Goal: Task Accomplishment & Management: Complete application form

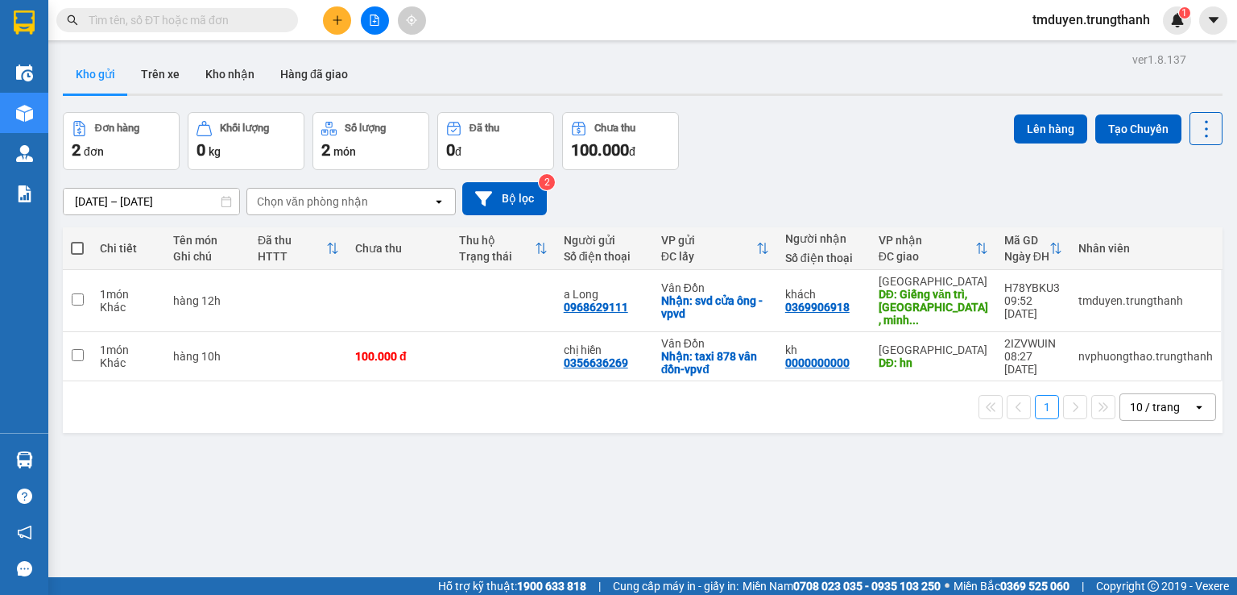
click at [348, 20] on button at bounding box center [337, 20] width 28 height 28
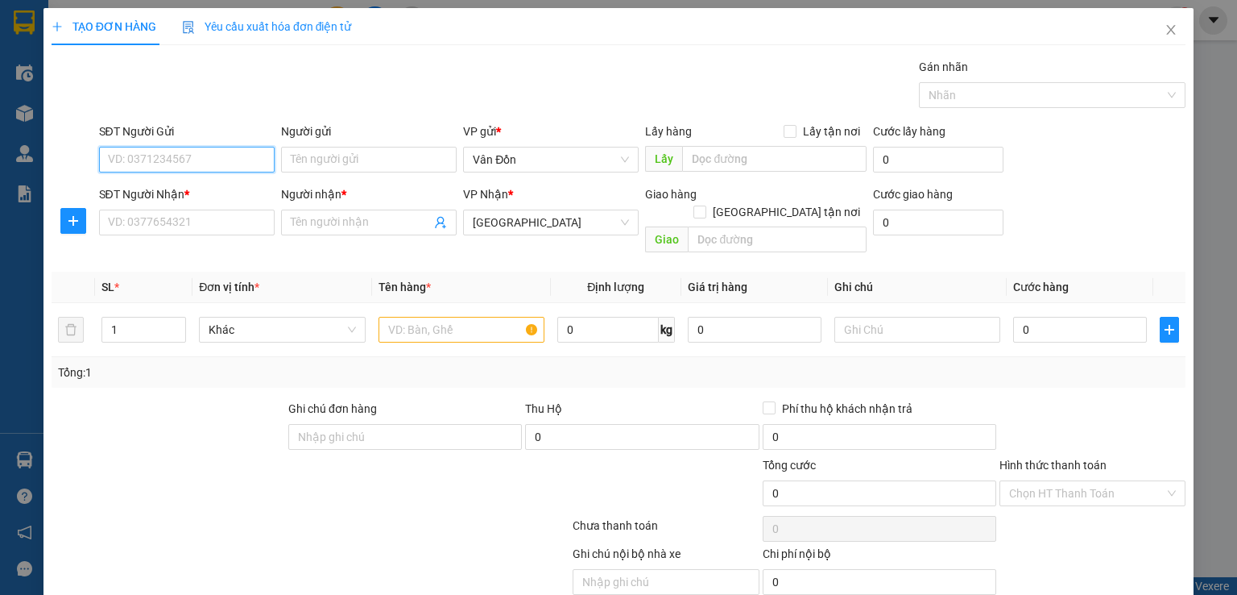
paste input "0360667504"
type input "0360667504"
click at [378, 163] on input "Người gửi" at bounding box center [369, 160] width 176 height 26
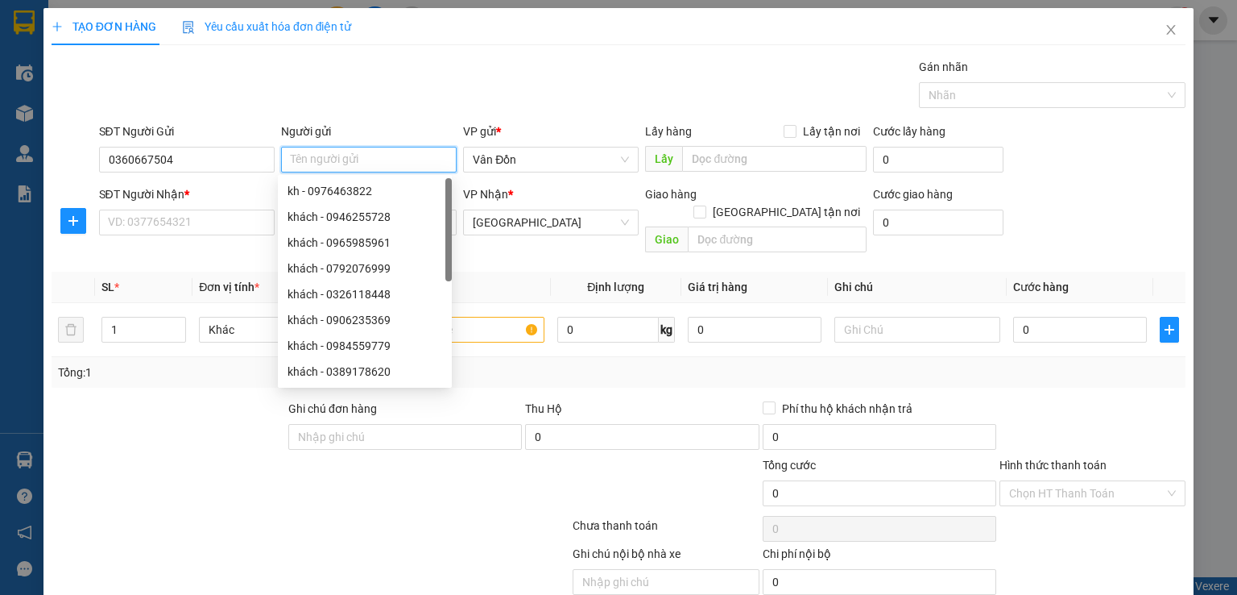
type input "j"
type input "kh"
click at [784, 133] on input "Lấy tận nơi" at bounding box center [789, 130] width 11 height 11
checkbox input "true"
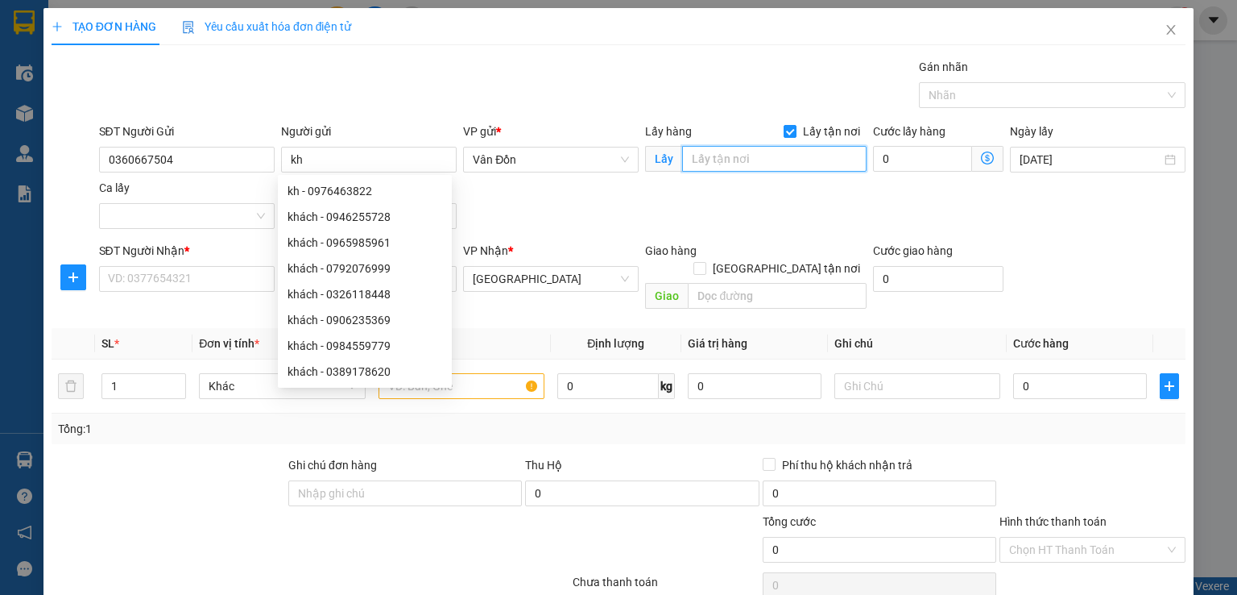
click at [769, 158] on input "text" at bounding box center [774, 159] width 184 height 26
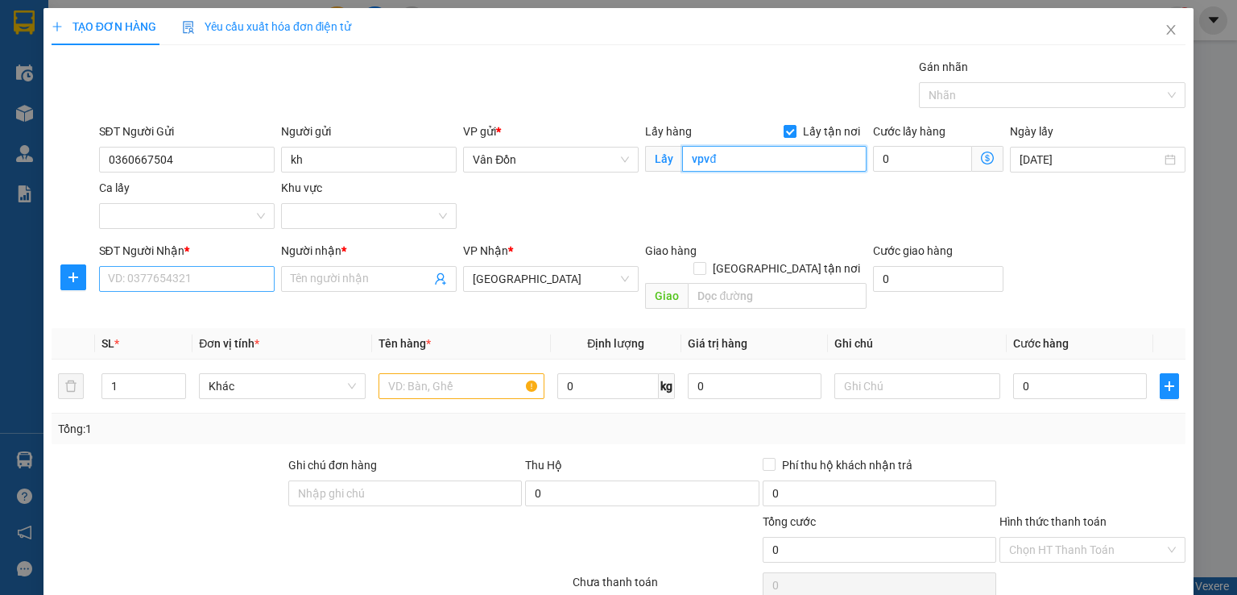
type input "vpvđ"
click at [188, 272] on input "SĐT Người Nhận *" at bounding box center [187, 279] width 176 height 26
paste input "0389887129"
type input "0389887129"
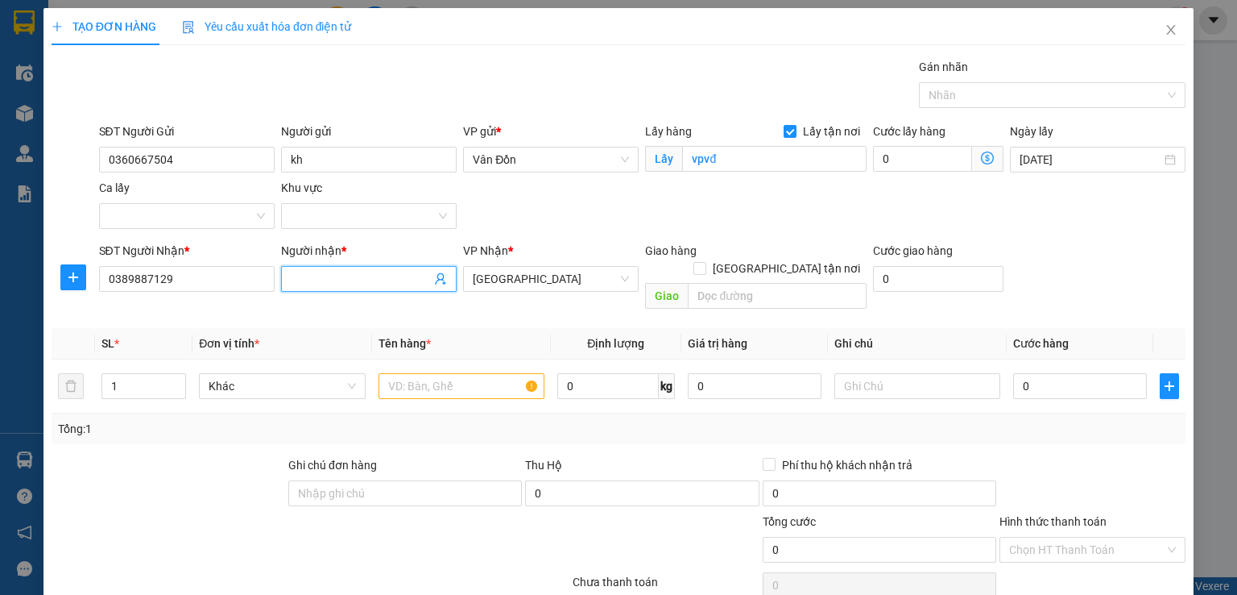
click at [321, 271] on input "Người nhận *" at bounding box center [361, 279] width 140 height 18
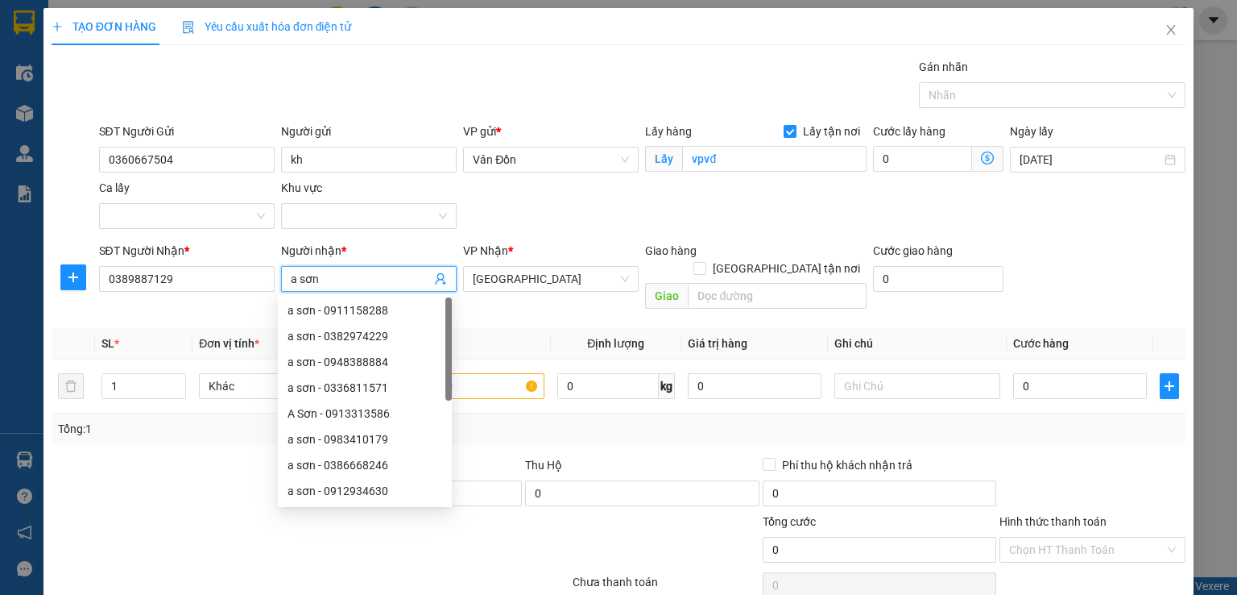
type input "a sơn"
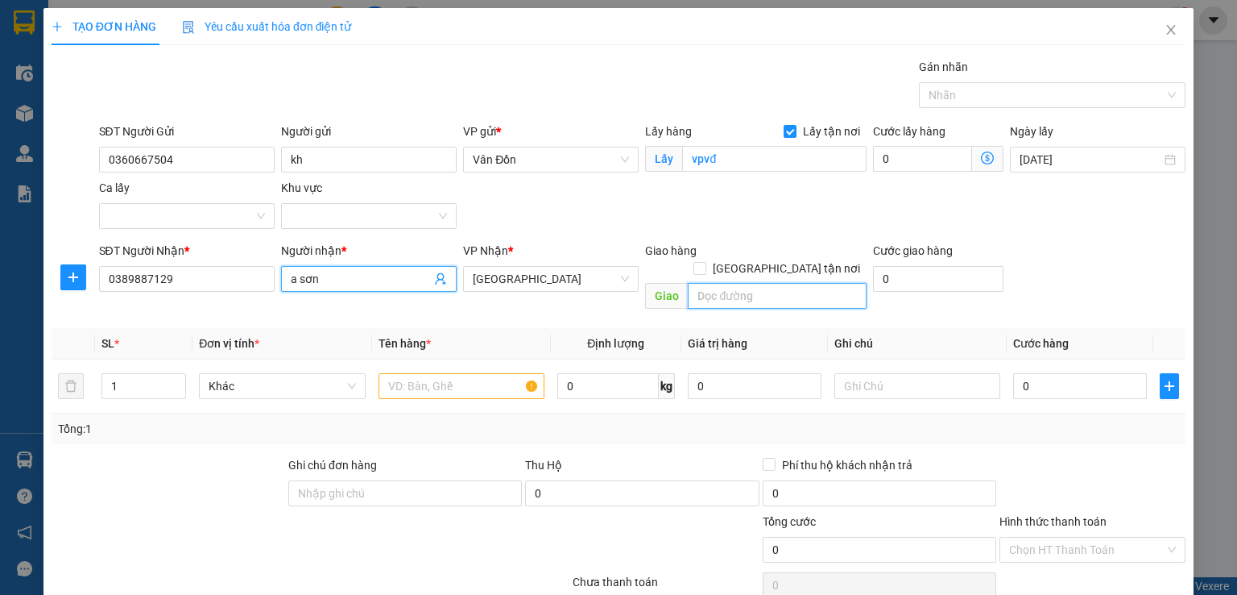
click at [792, 283] on input "text" at bounding box center [777, 296] width 179 height 26
type input "s2.01 [GEOGRAPHIC_DATA], [GEOGRAPHIC_DATA]"
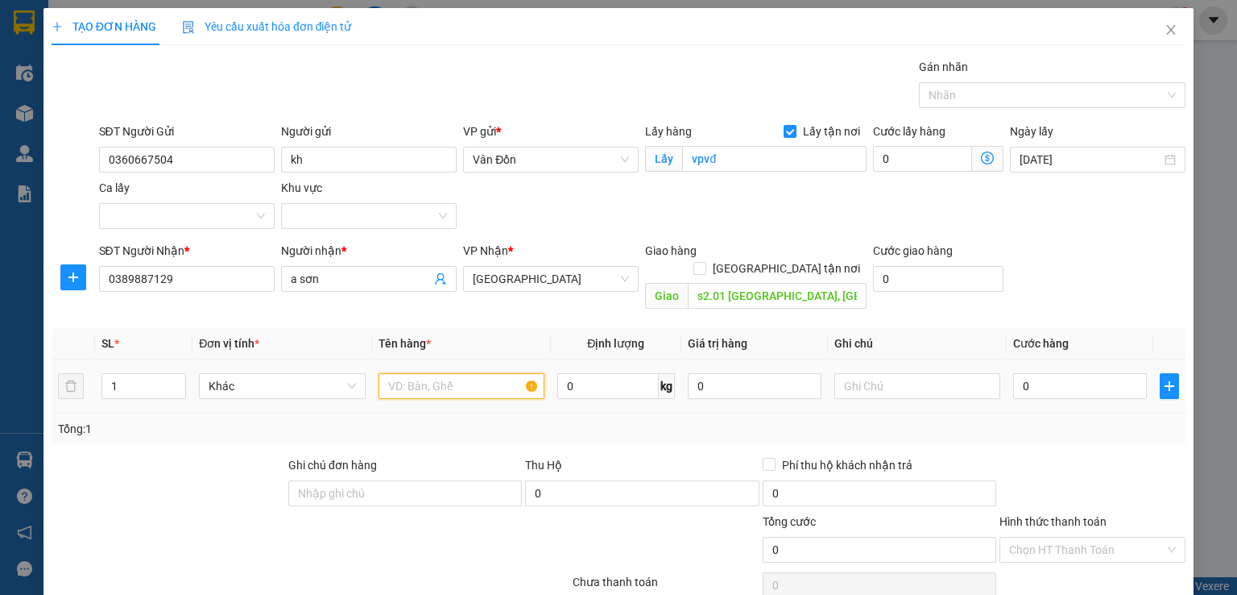
click at [429, 374] on input "text" at bounding box center [462, 386] width 166 height 26
click at [417, 373] on input "thùng 12h" at bounding box center [462, 386] width 166 height 26
type input "thùng xốp 12h"
click at [1044, 373] on input "0" at bounding box center [1080, 386] width 134 height 26
type input "1"
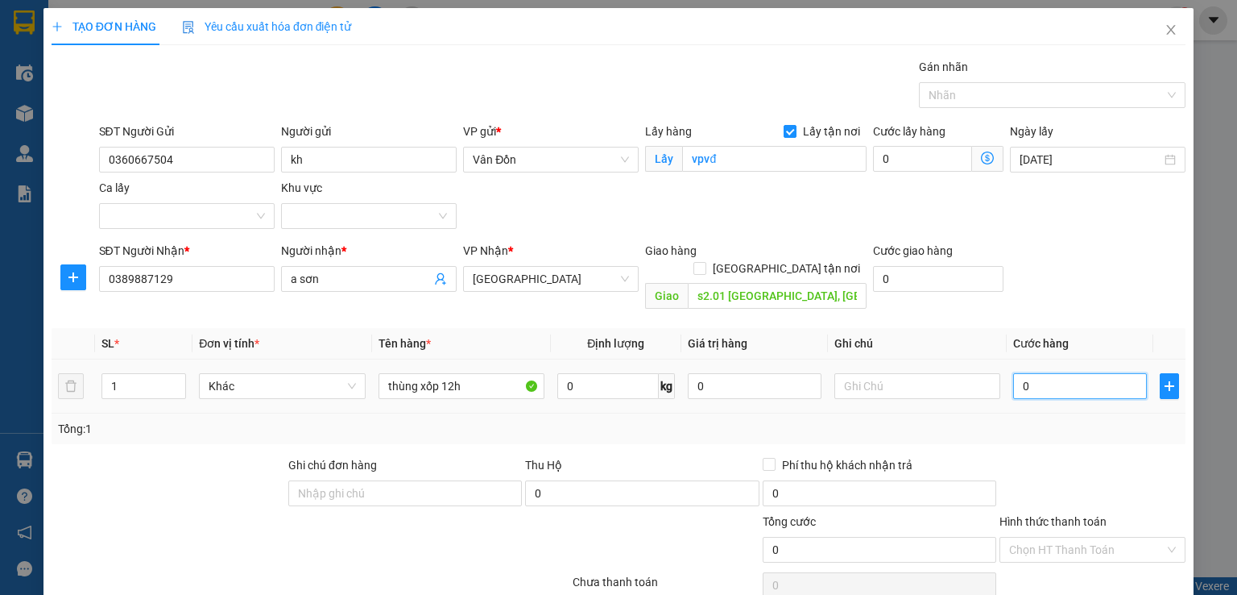
type input "1"
type input "10"
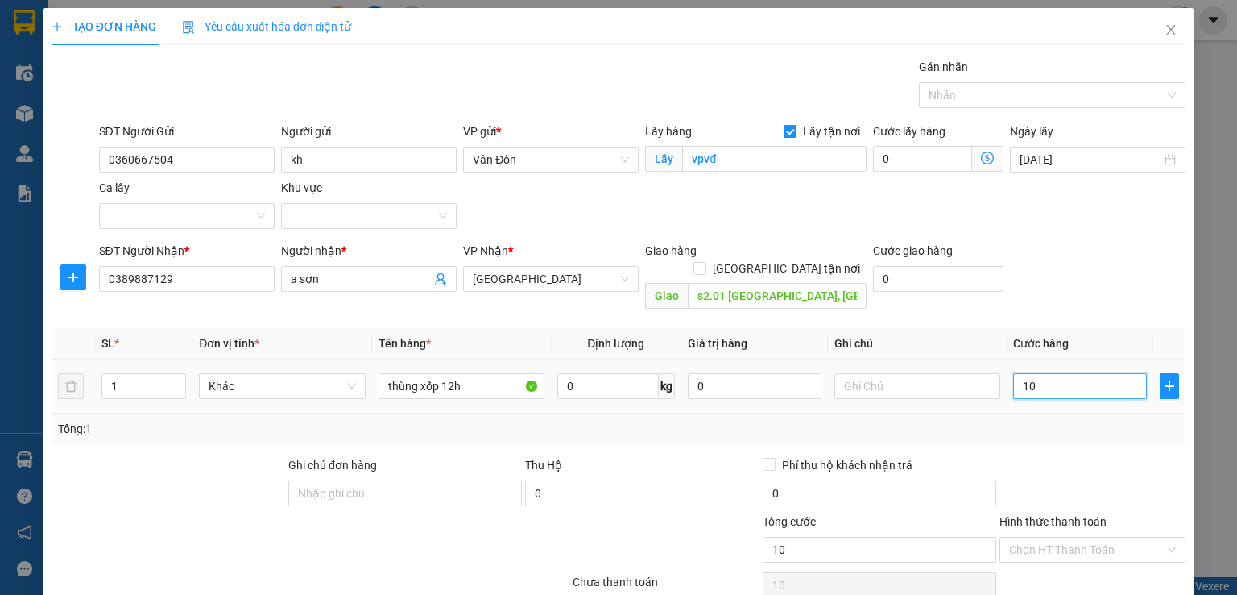
type input "100"
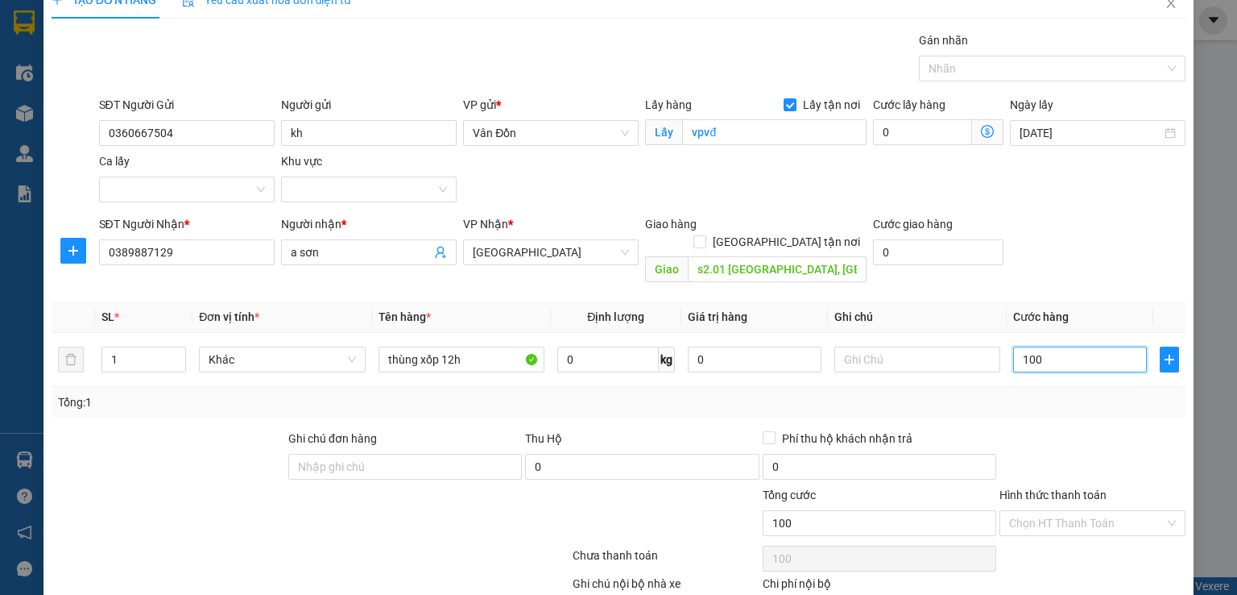
scroll to position [106, 0]
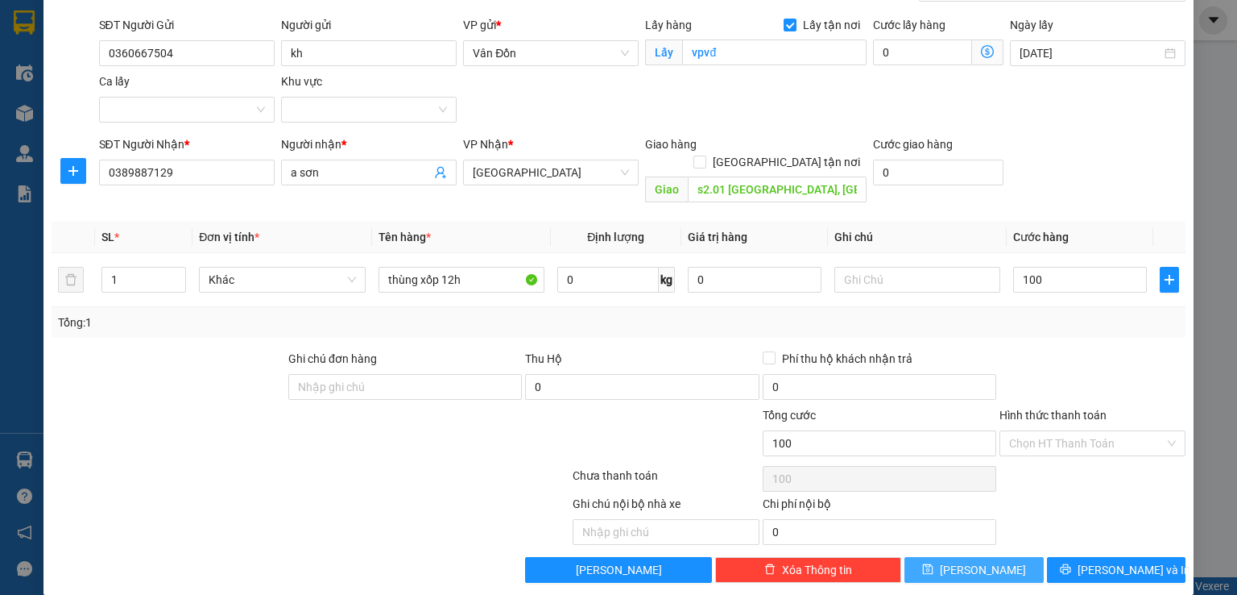
type input "100.000"
click at [971, 561] on span "[PERSON_NAME]" at bounding box center [983, 570] width 86 height 18
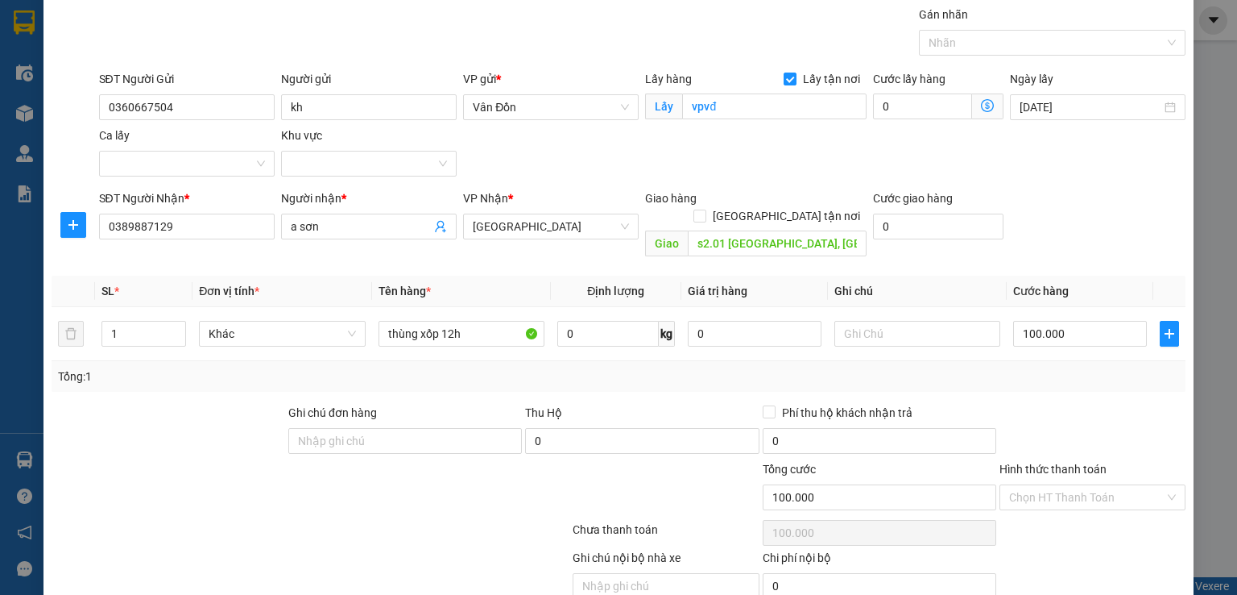
scroll to position [0, 0]
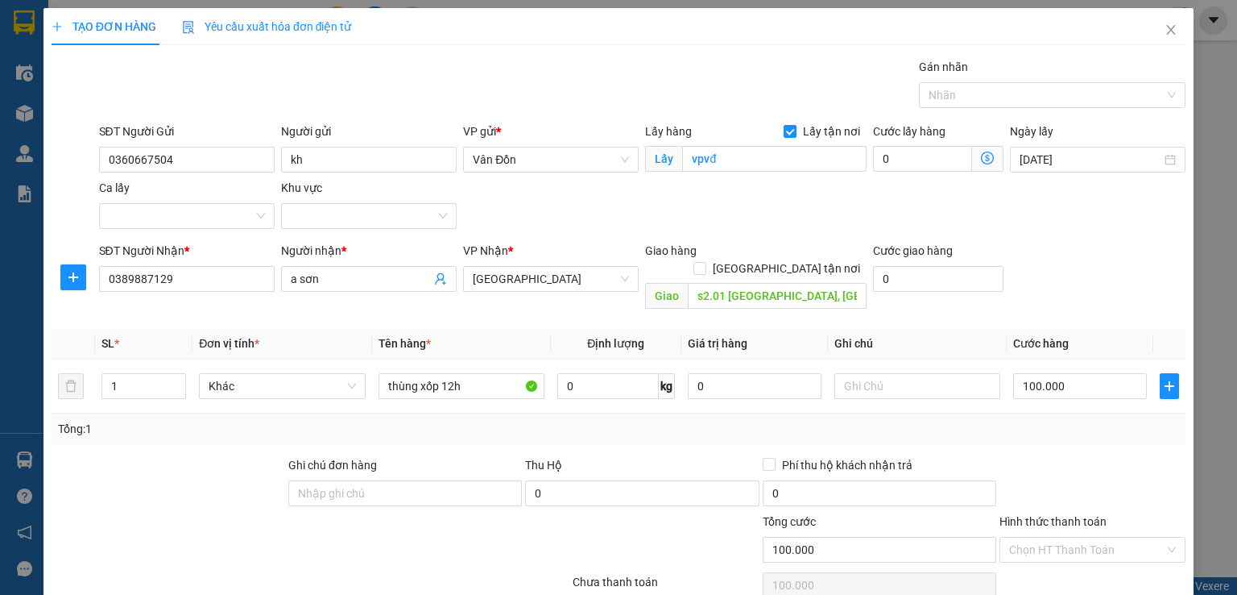
checkbox input "false"
type input "0"
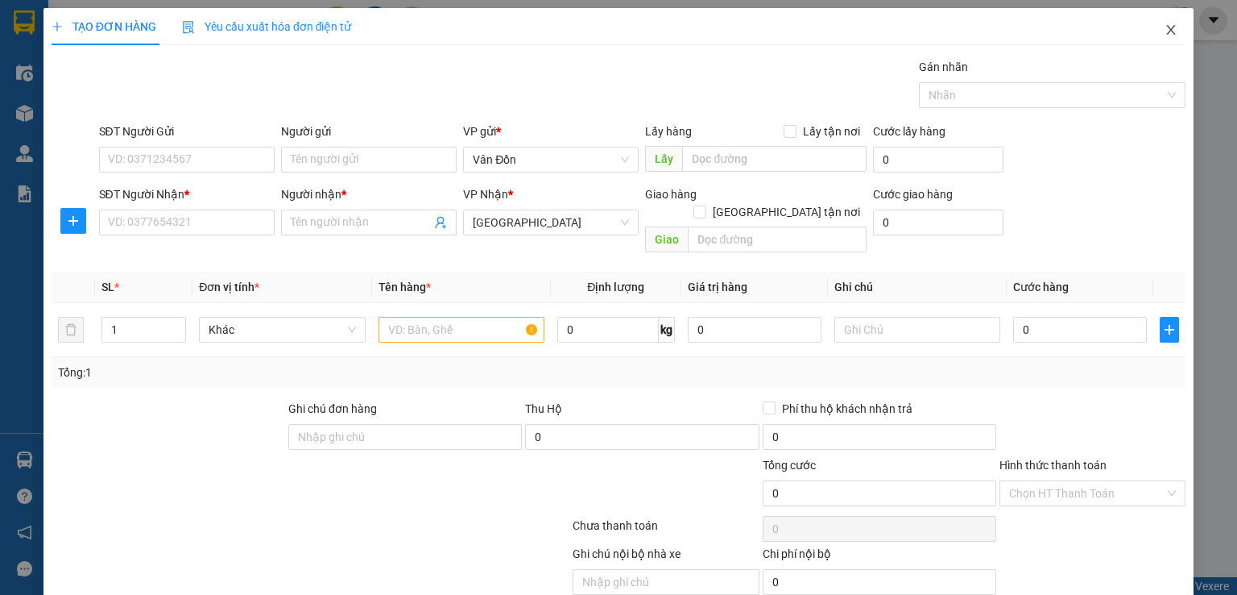
click at [1154, 22] on span "Close" at bounding box center [1171, 30] width 45 height 45
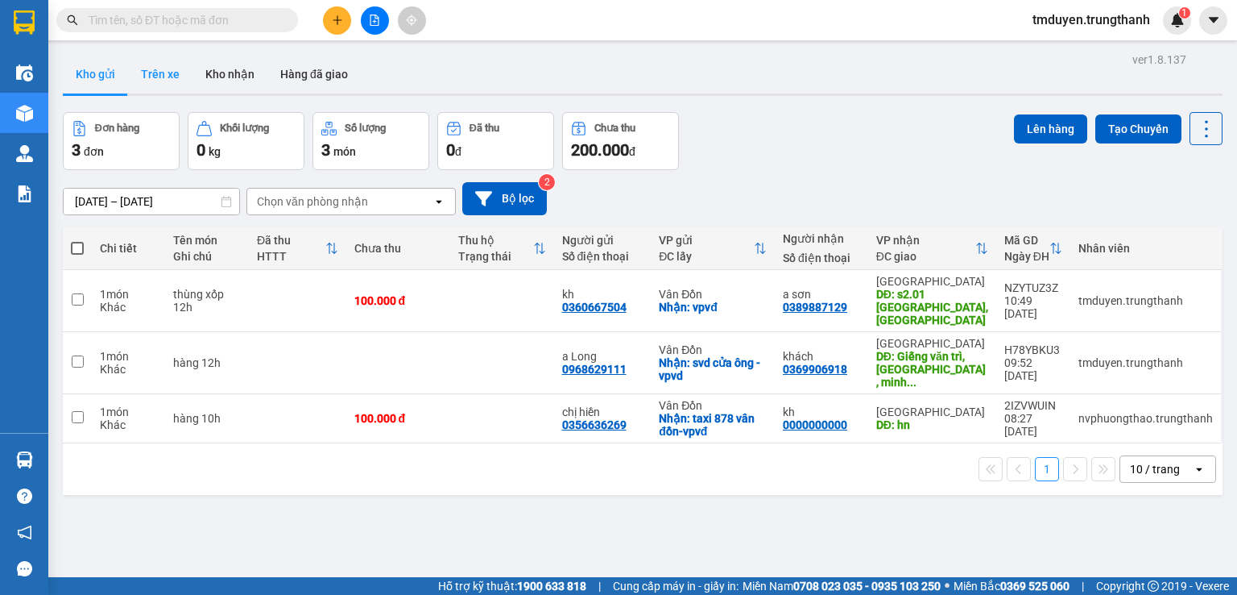
click at [147, 73] on button "Trên xe" at bounding box center [160, 74] width 64 height 39
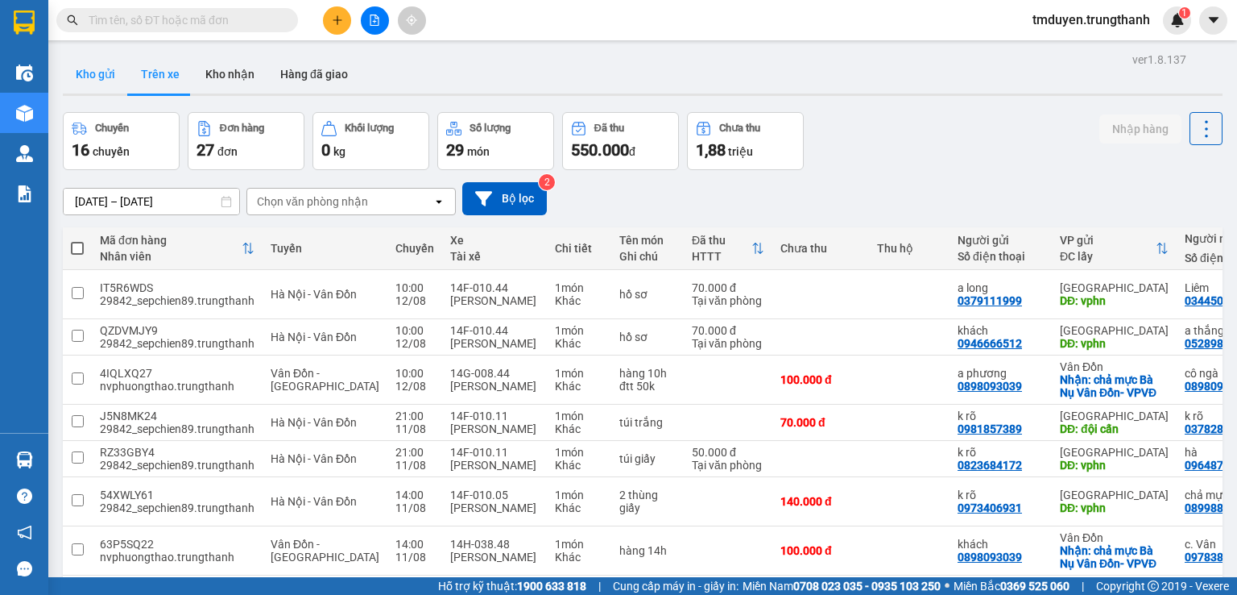
click at [100, 75] on button "Kho gửi" at bounding box center [95, 74] width 65 height 39
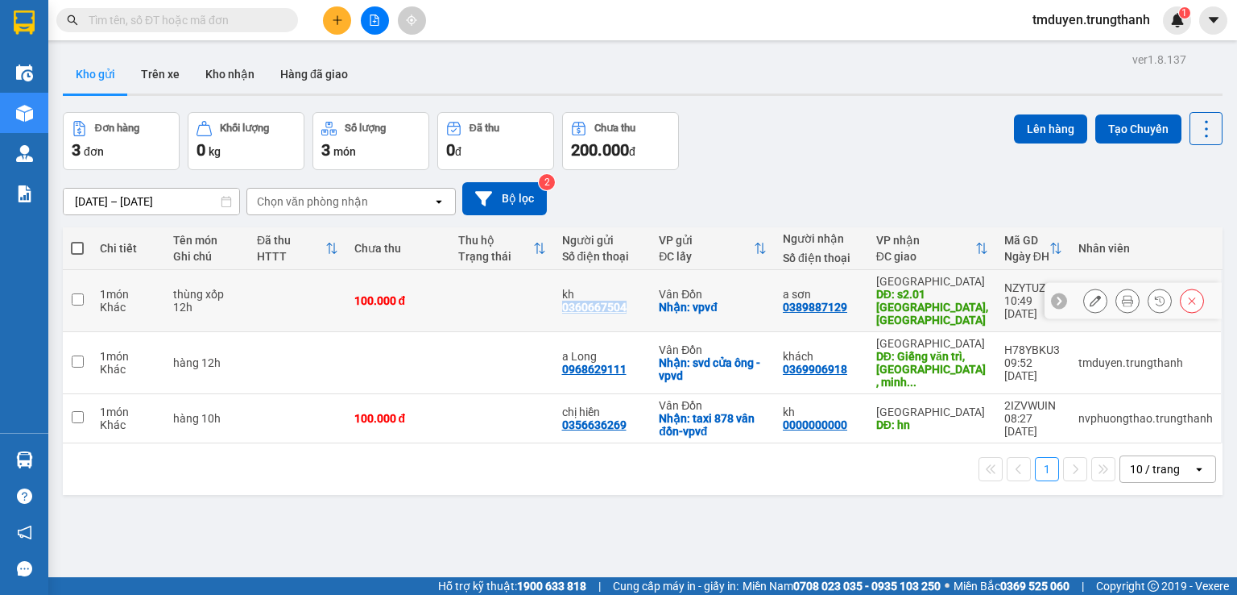
copy div "0360667504"
drag, startPoint x: 626, startPoint y: 307, endPoint x: 561, endPoint y: 305, distance: 65.3
click at [561, 305] on td "kh 0360667504" at bounding box center [602, 301] width 97 height 62
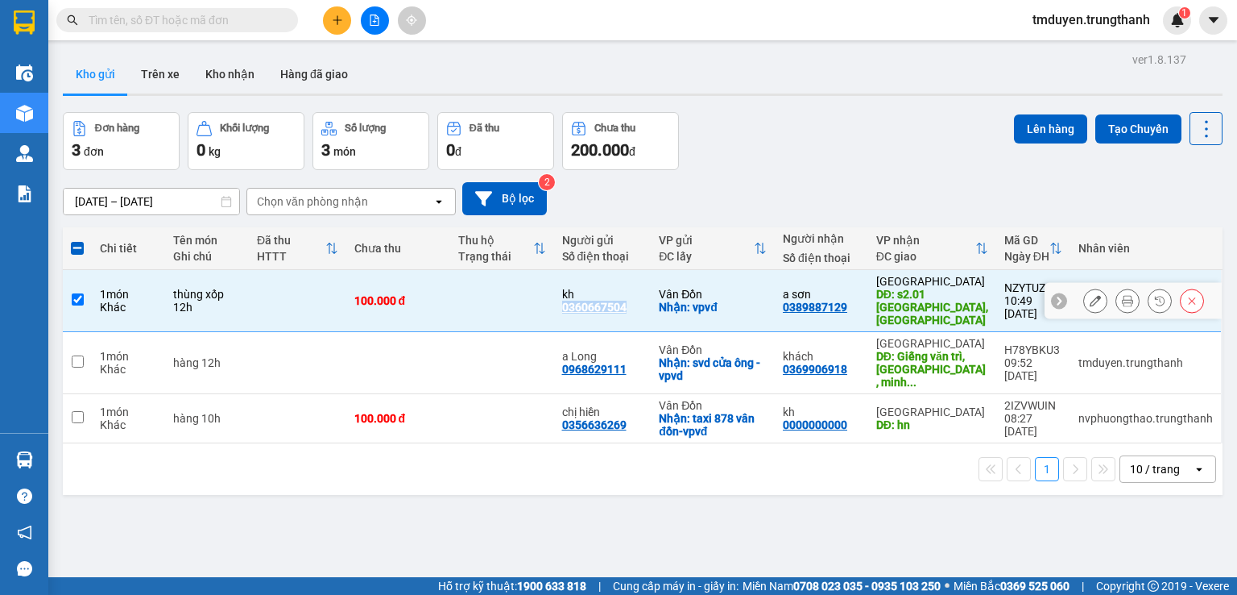
click at [81, 293] on input "checkbox" at bounding box center [78, 299] width 12 height 12
checkbox input "false"
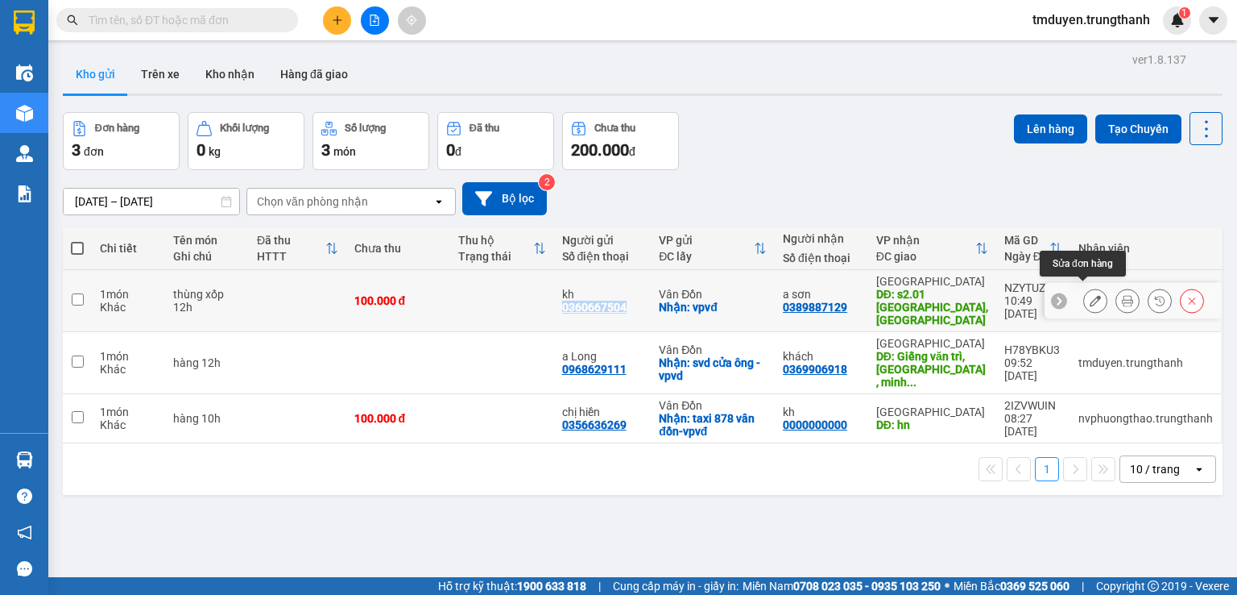
click at [1090, 297] on icon at bounding box center [1095, 300] width 11 height 11
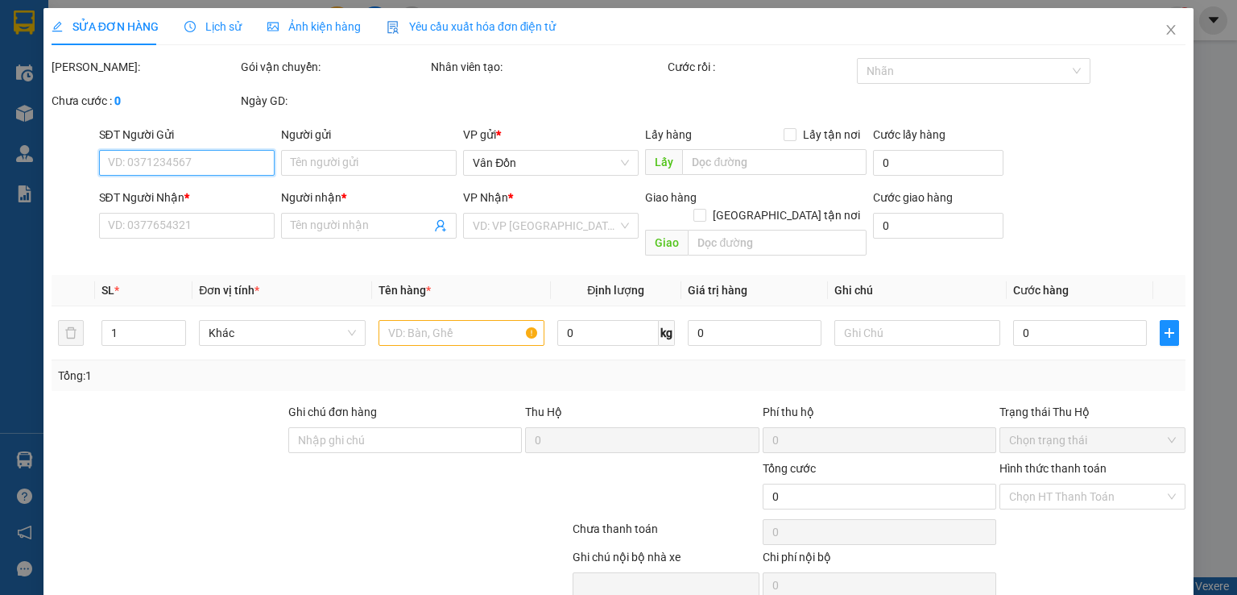
type input "0360667504"
type input "kh"
checkbox input "true"
type input "vpvđ"
type input "0389887129"
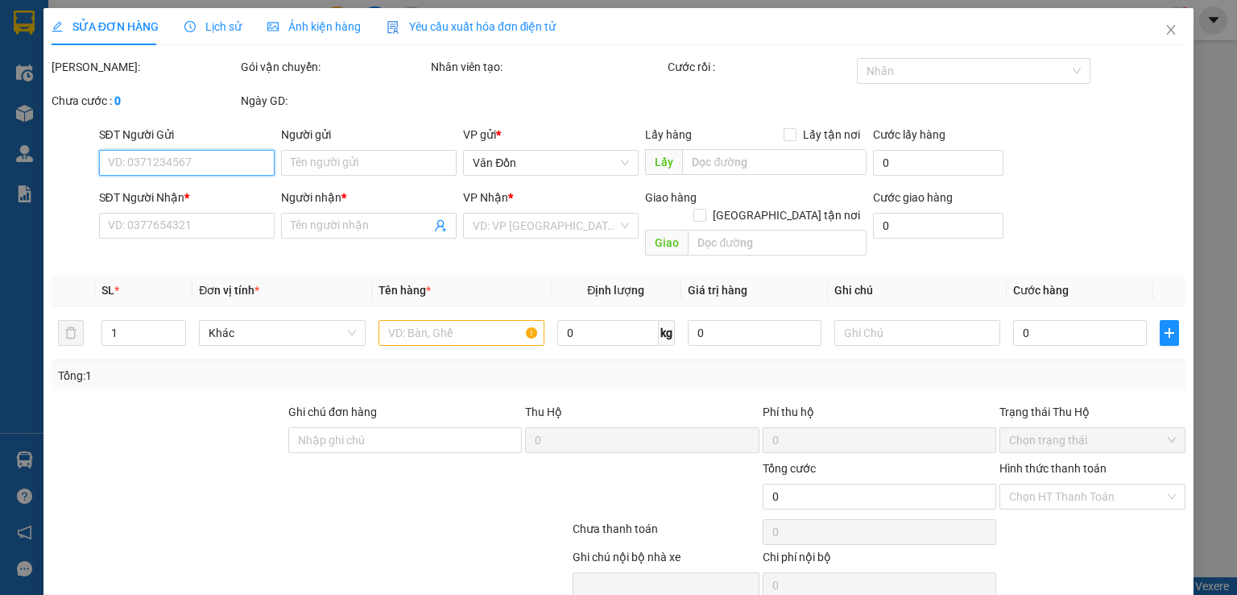
type input "a sơn"
type input "s2.01 [GEOGRAPHIC_DATA], [GEOGRAPHIC_DATA]"
type input "100.000"
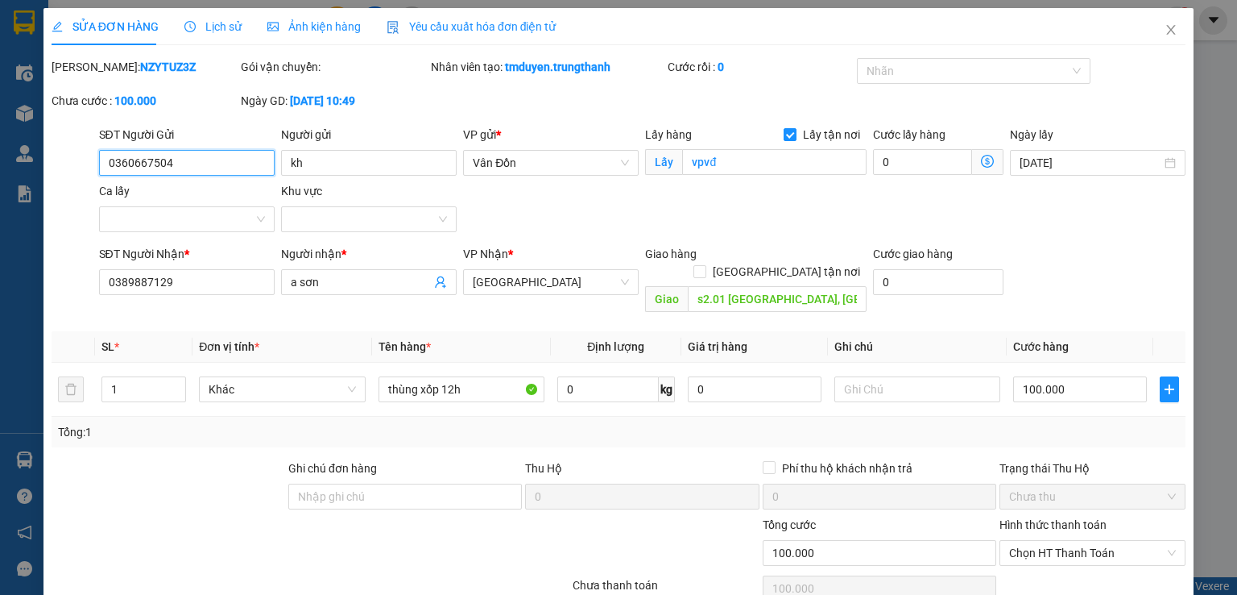
click at [129, 159] on input "0360667504" at bounding box center [187, 163] width 176 height 26
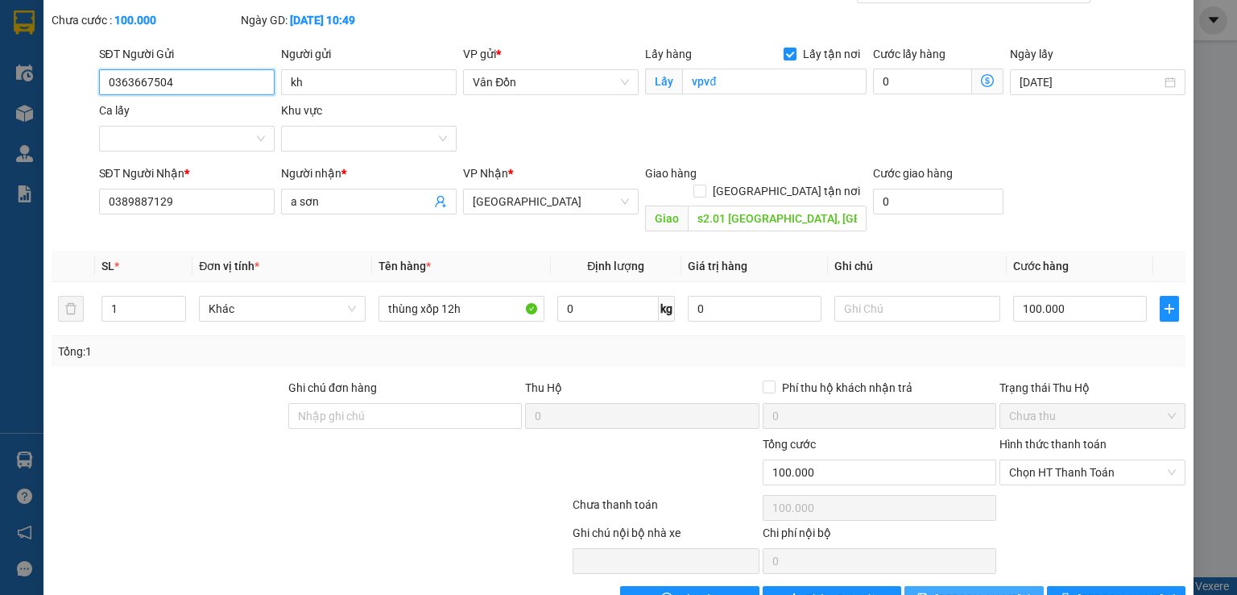
type input "0363667504"
click at [959, 590] on span "[PERSON_NAME] thay đổi" at bounding box center [999, 599] width 129 height 18
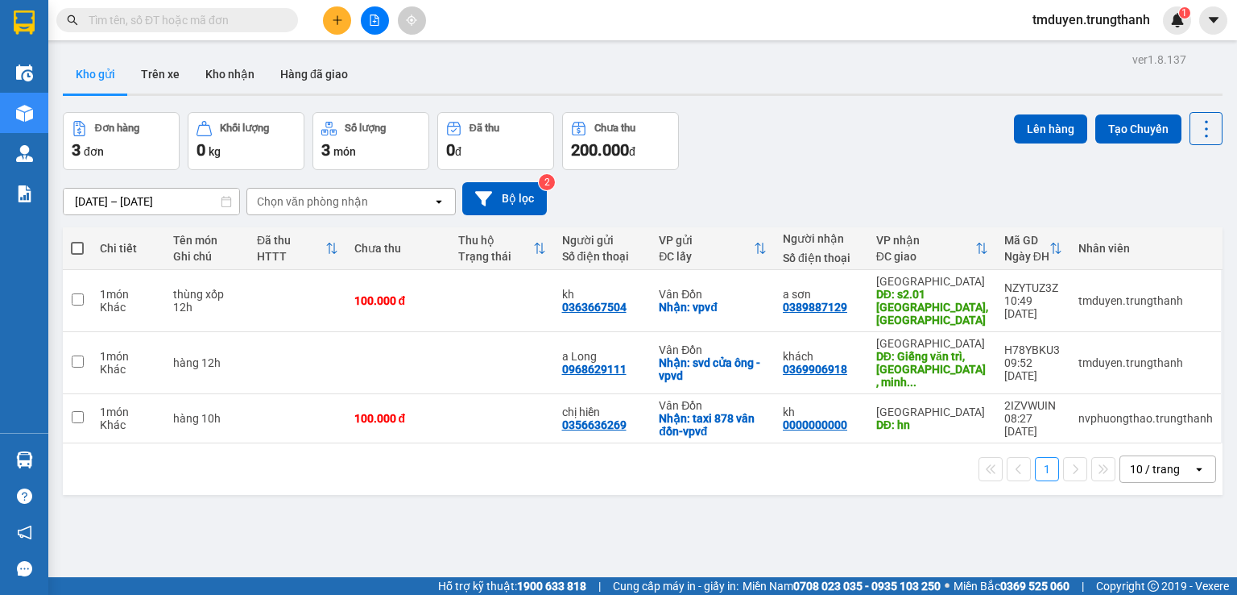
click at [329, 24] on button at bounding box center [337, 20] width 28 height 28
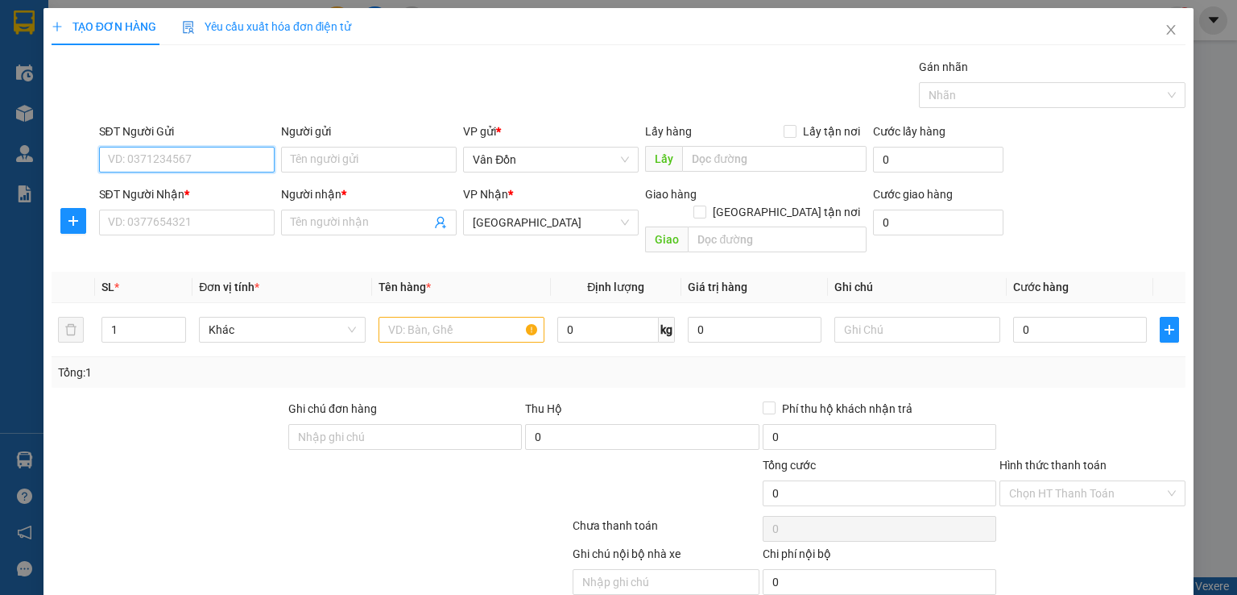
click at [163, 162] on input "SĐT Người Gửi" at bounding box center [187, 160] width 176 height 26
paste input "0974621666"
click at [193, 161] on input "0974621666" at bounding box center [187, 160] width 176 height 26
type input "0974621666"
click at [290, 168] on input "Người gửi" at bounding box center [369, 160] width 176 height 26
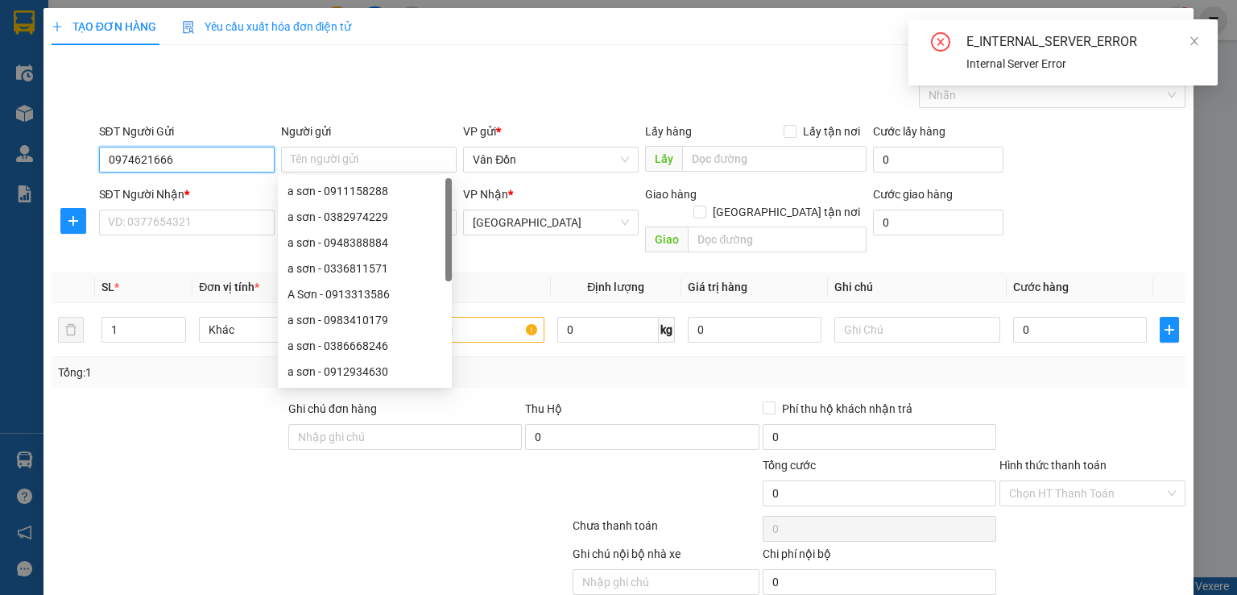
click at [210, 166] on input "0974621666" at bounding box center [187, 160] width 176 height 26
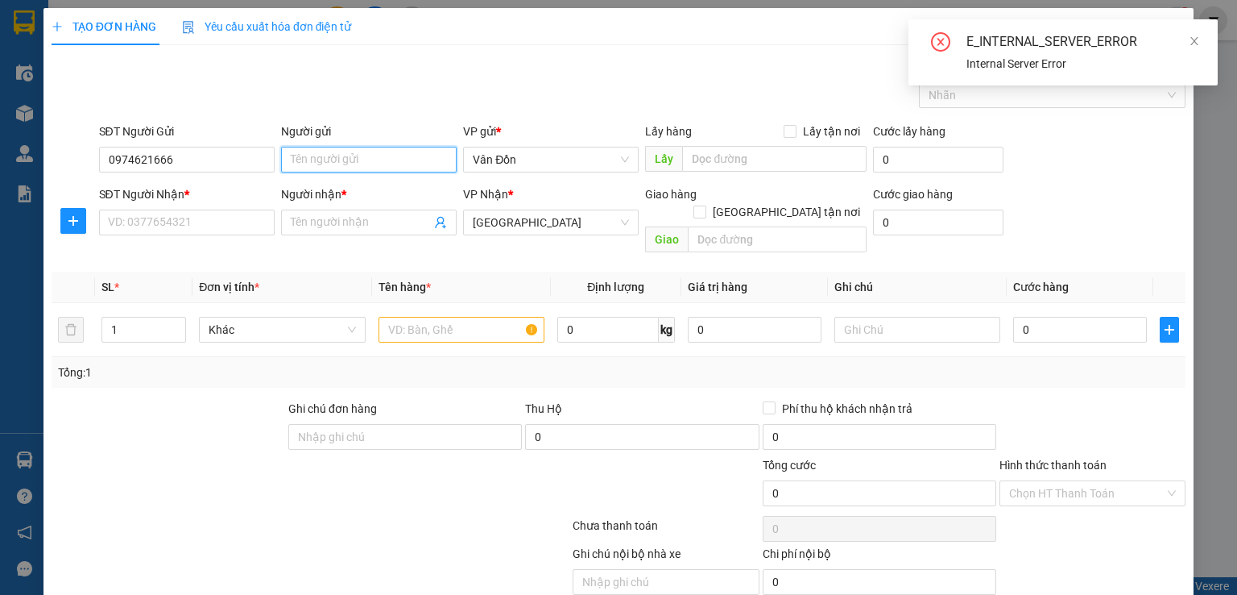
click at [325, 156] on input "Người gửi" at bounding box center [369, 160] width 176 height 26
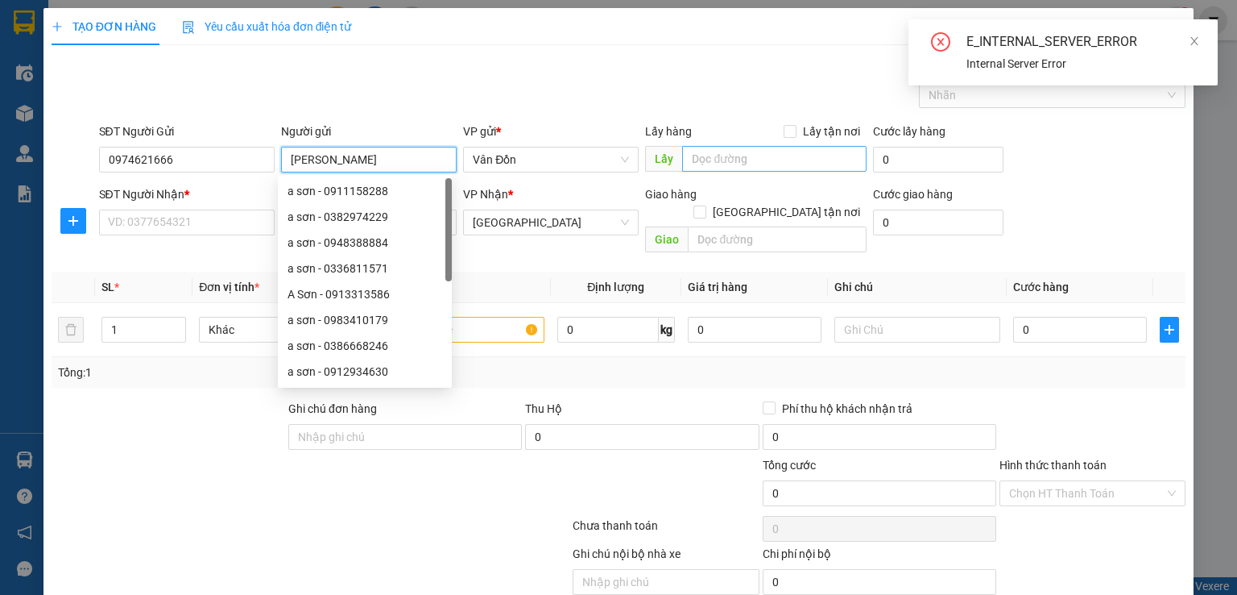
type input "[PERSON_NAME]"
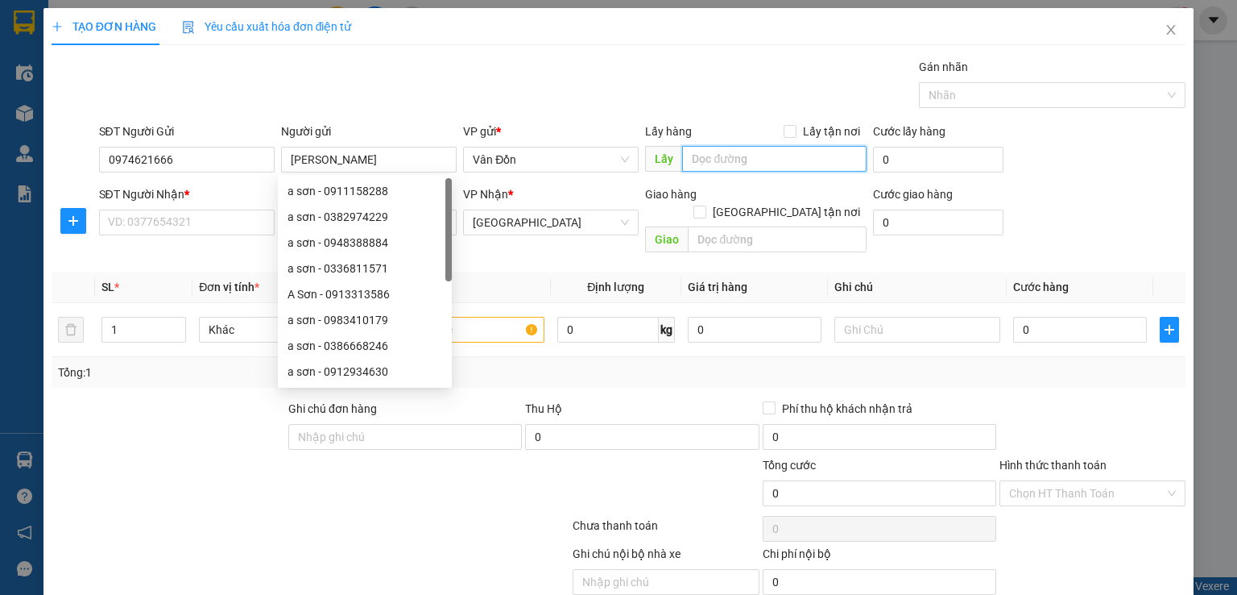
click at [767, 157] on input "text" at bounding box center [774, 159] width 184 height 26
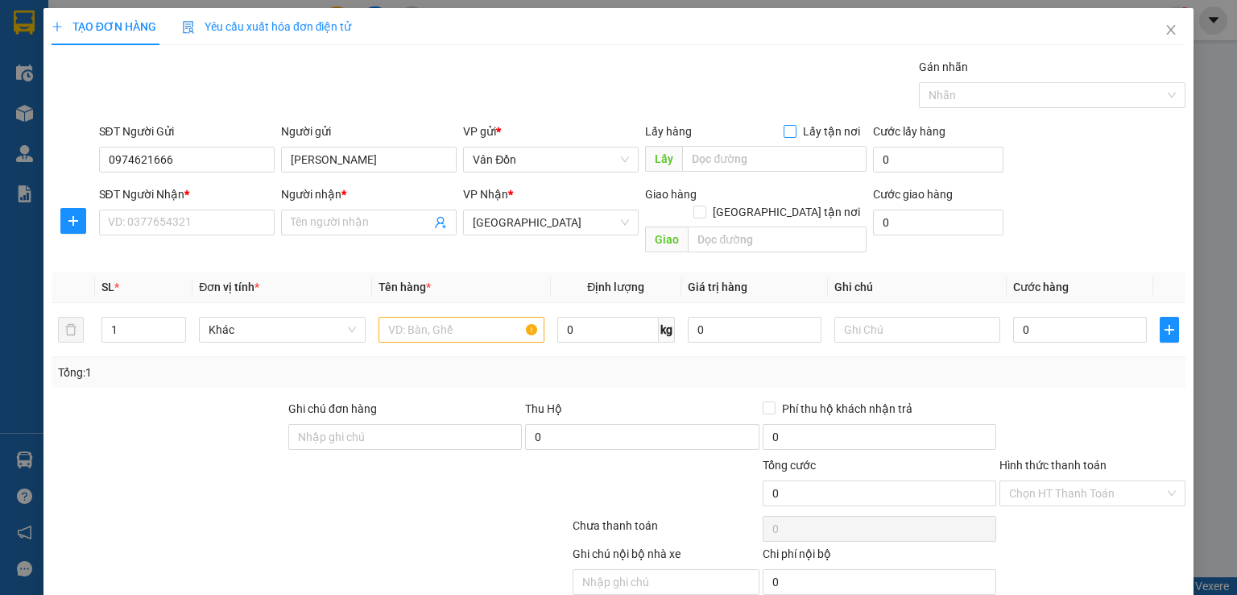
click at [785, 137] on span at bounding box center [790, 131] width 13 height 13
click at [785, 136] on input "Lấy tận nơi" at bounding box center [789, 130] width 11 height 11
checkbox input "true"
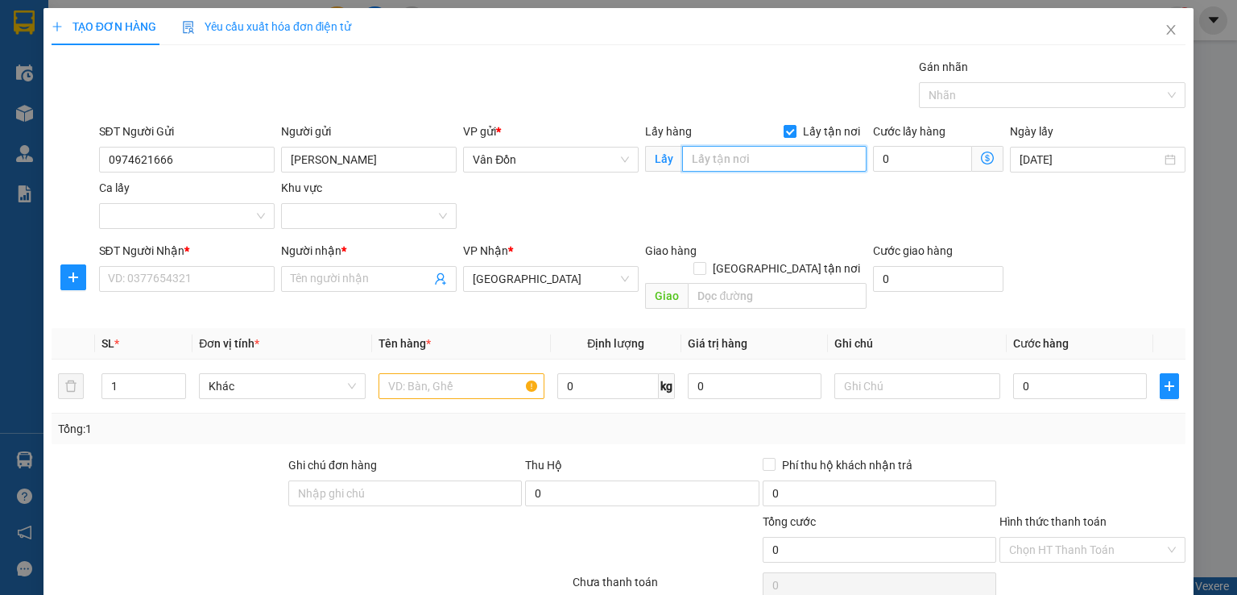
click at [773, 152] on input "text" at bounding box center [774, 159] width 184 height 26
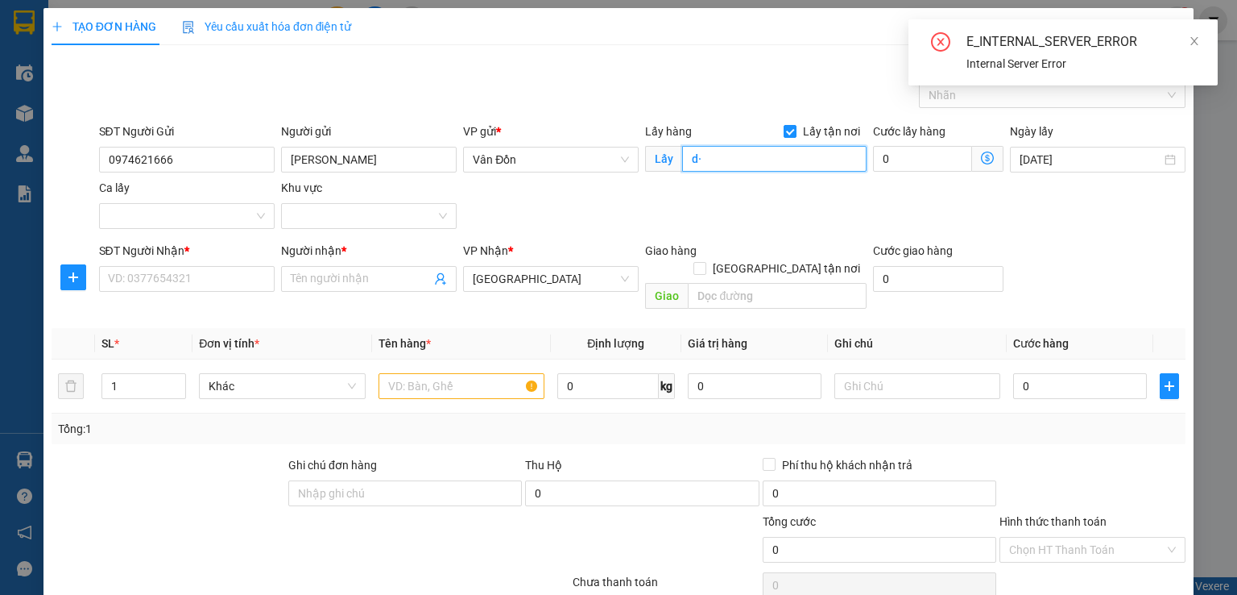
type input "d"
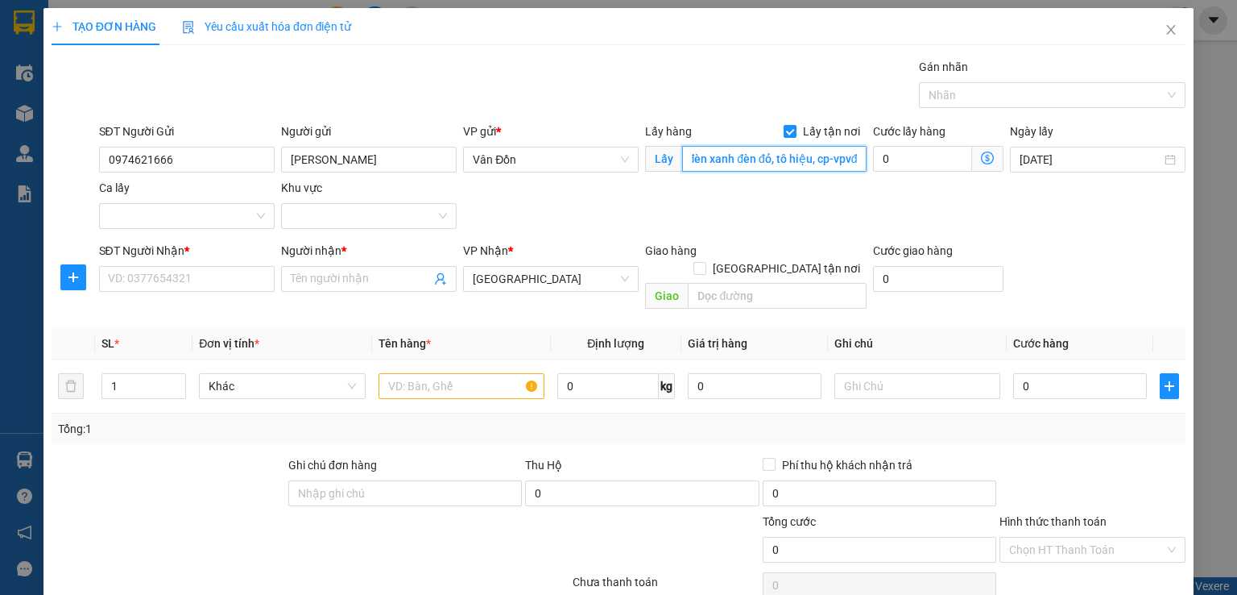
scroll to position [0, 10]
type input "đèn xanh đèn đỏ, tô hiệu, cp-vpvđ"
click at [254, 278] on input "SĐT Người Nhận *" at bounding box center [187, 279] width 176 height 26
drag, startPoint x: 93, startPoint y: 159, endPoint x: 80, endPoint y: 151, distance: 15.2
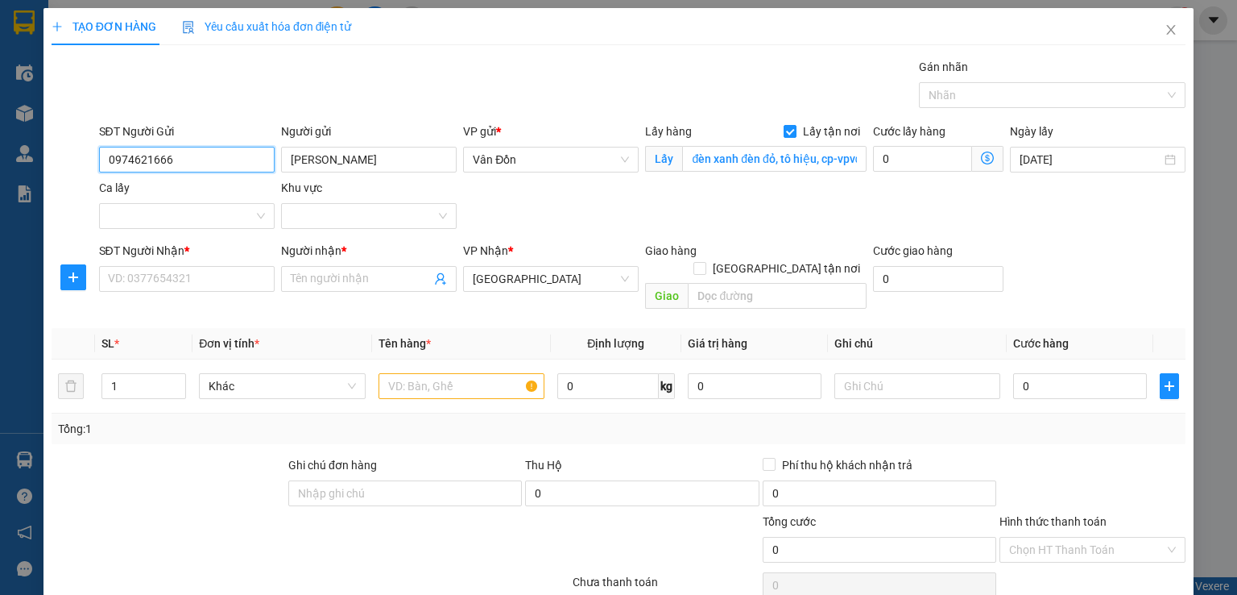
click at [85, 155] on div "SĐT Người Gửi 0974621666 Người gửi c giang VP gửi * Vân Đồn Lấy hàng Lấy tận nơ…" at bounding box center [619, 178] width 1138 height 113
click at [177, 279] on input "SĐT Người Nhận *" at bounding box center [187, 279] width 176 height 26
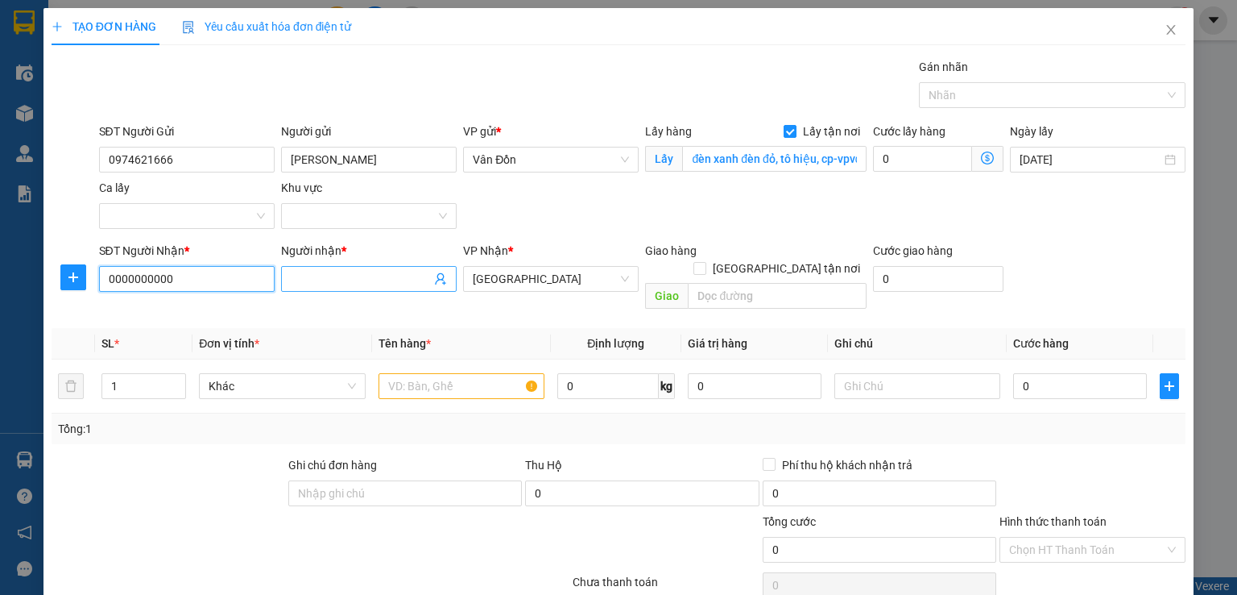
type input "0000000000"
click at [287, 290] on span at bounding box center [369, 279] width 176 height 26
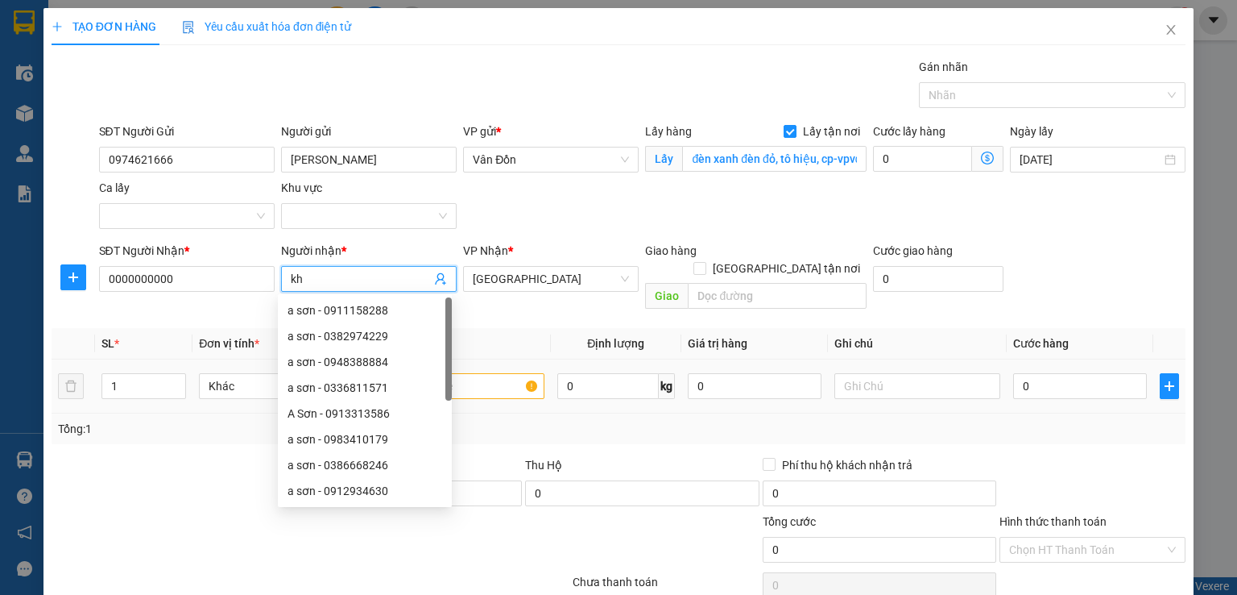
type input "kh"
click at [495, 373] on input "text" at bounding box center [462, 386] width 166 height 26
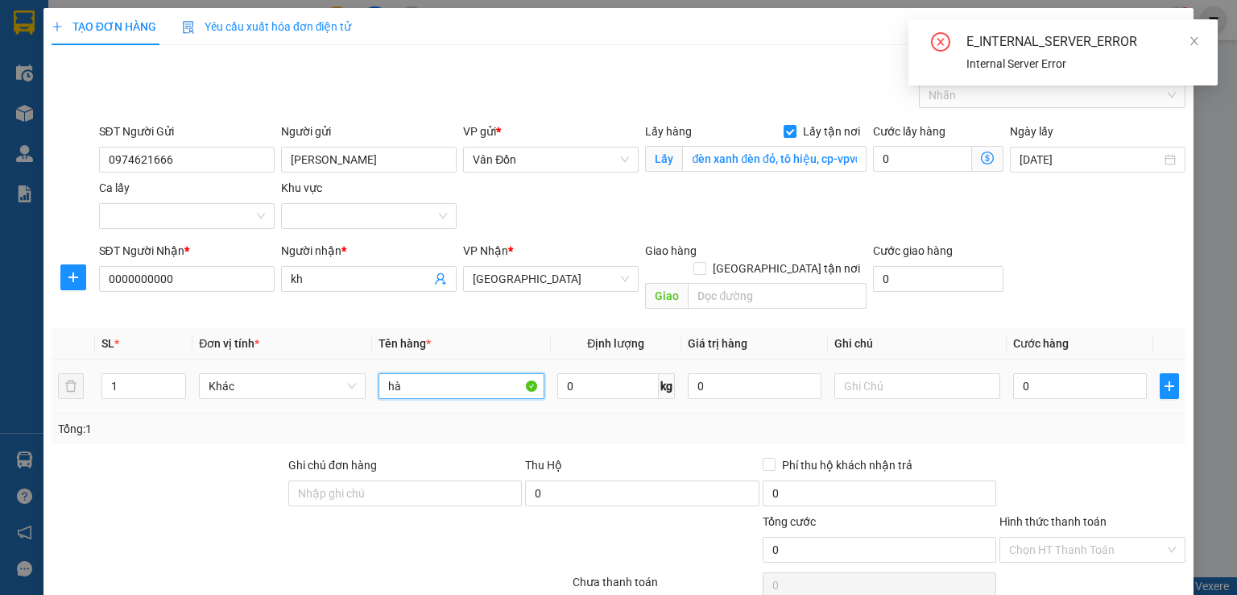
type input "h"
type input "hàng 12h"
click at [1022, 373] on input "0" at bounding box center [1080, 386] width 134 height 26
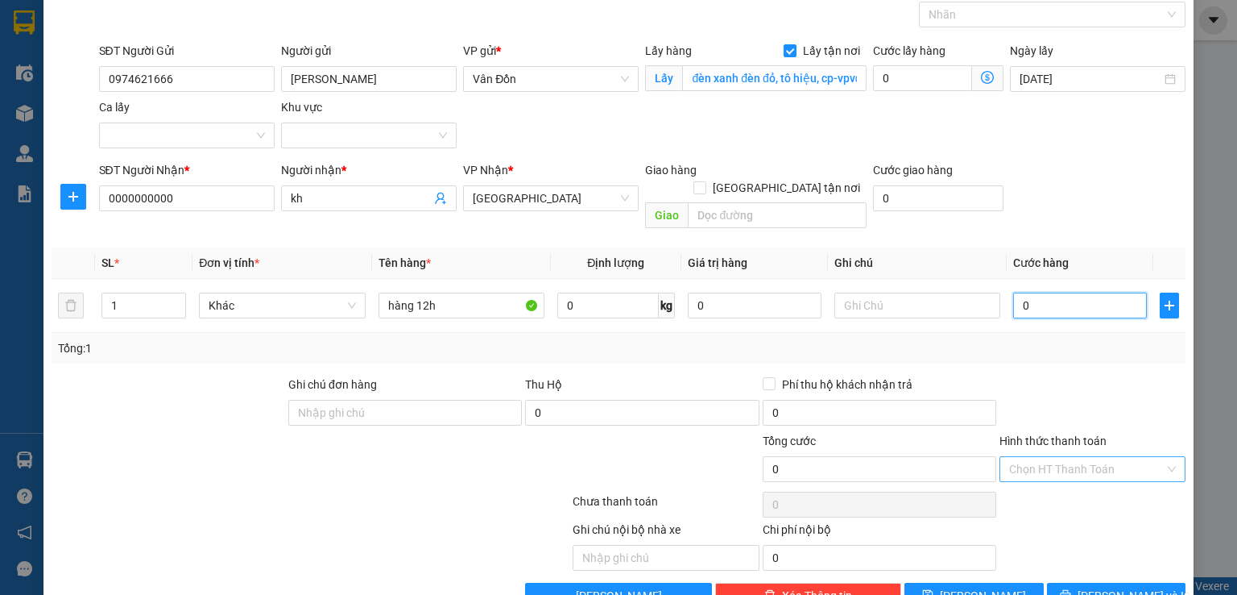
scroll to position [106, 0]
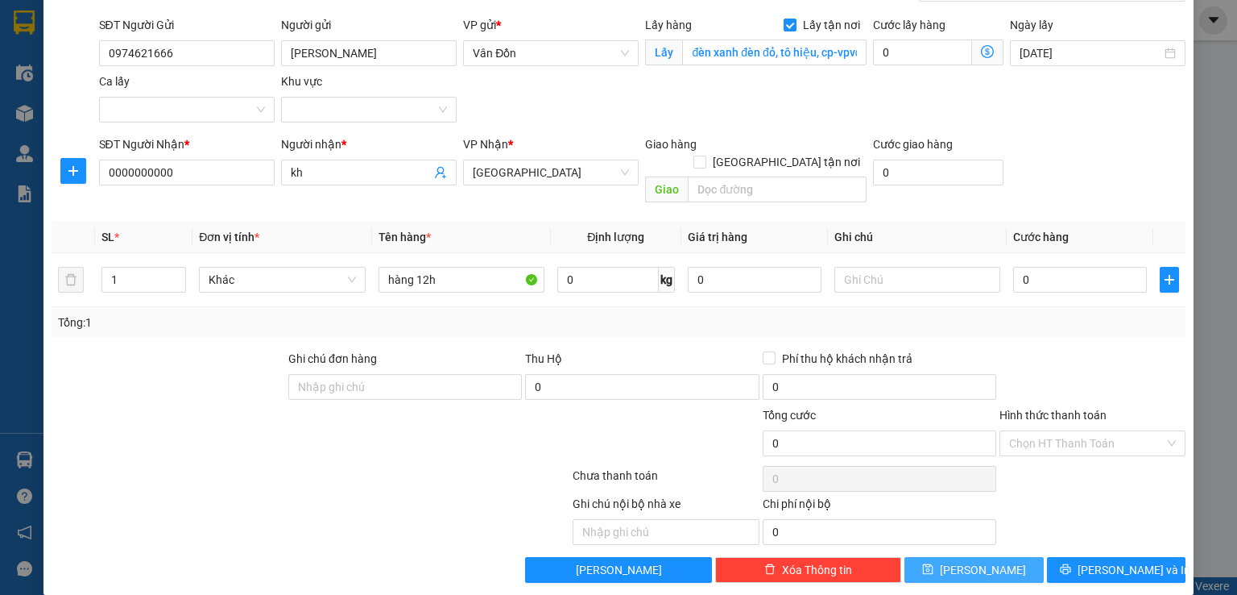
click at [964, 557] on button "[PERSON_NAME]" at bounding box center [974, 570] width 139 height 26
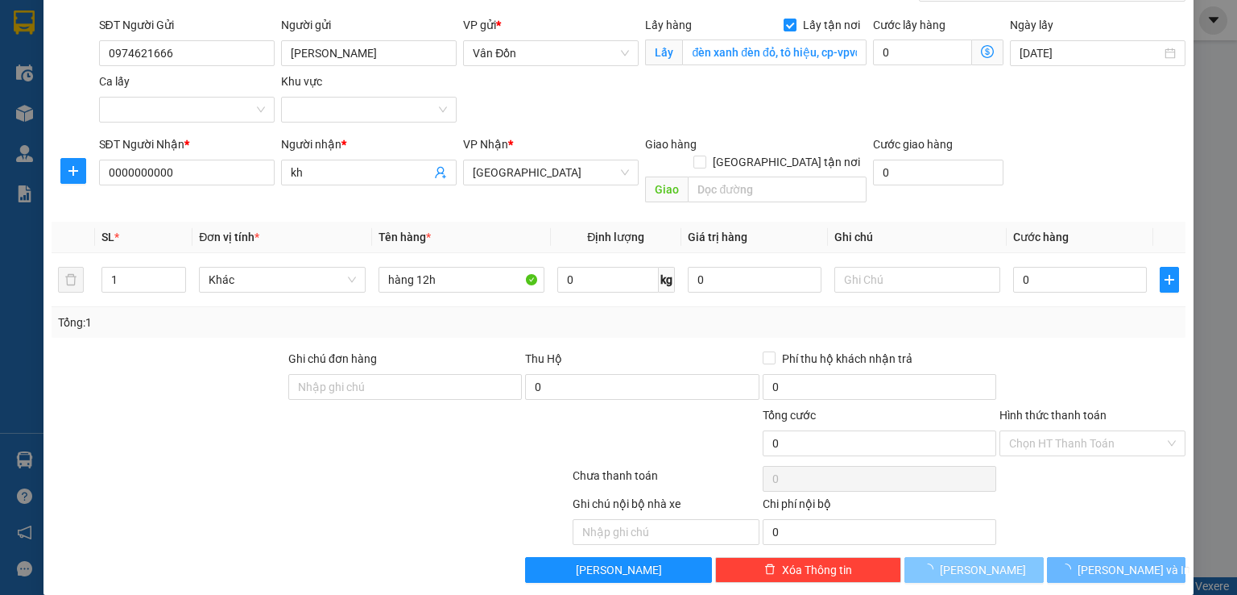
checkbox input "false"
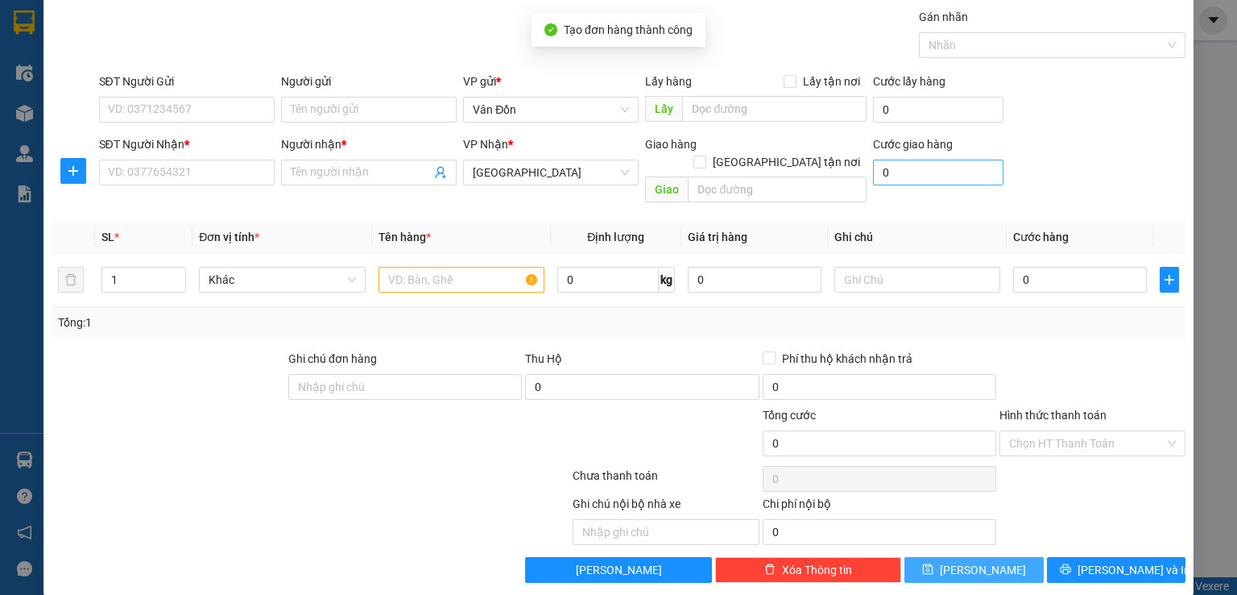
scroll to position [0, 0]
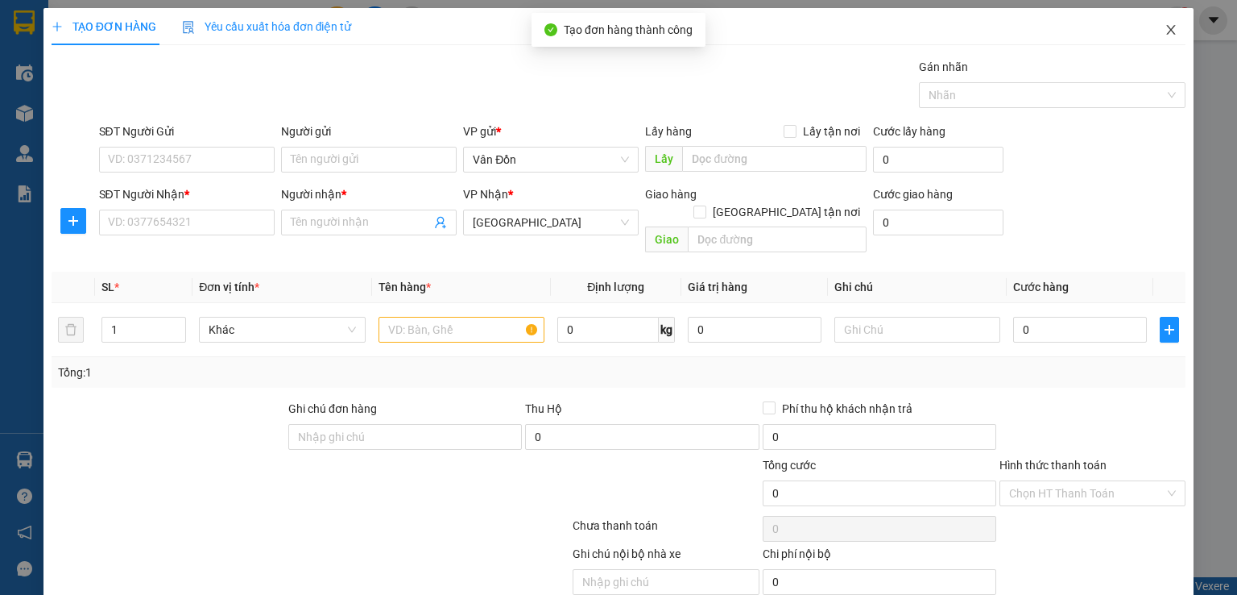
click at [1150, 26] on span "Close" at bounding box center [1171, 30] width 45 height 45
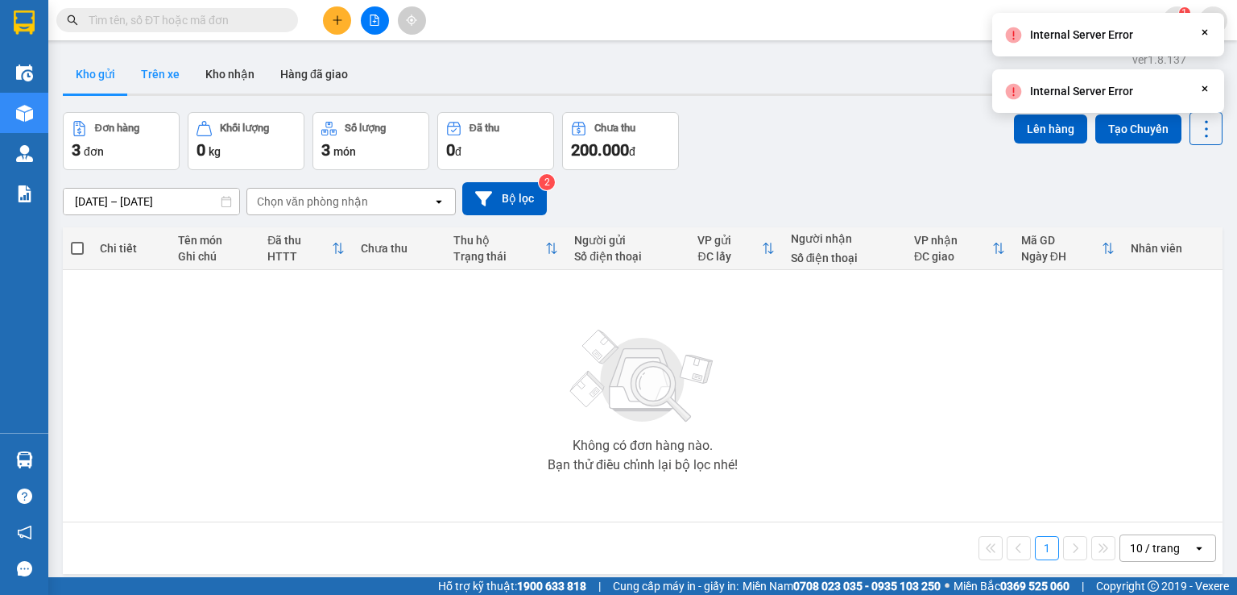
click at [180, 85] on button "Trên xe" at bounding box center [160, 74] width 64 height 39
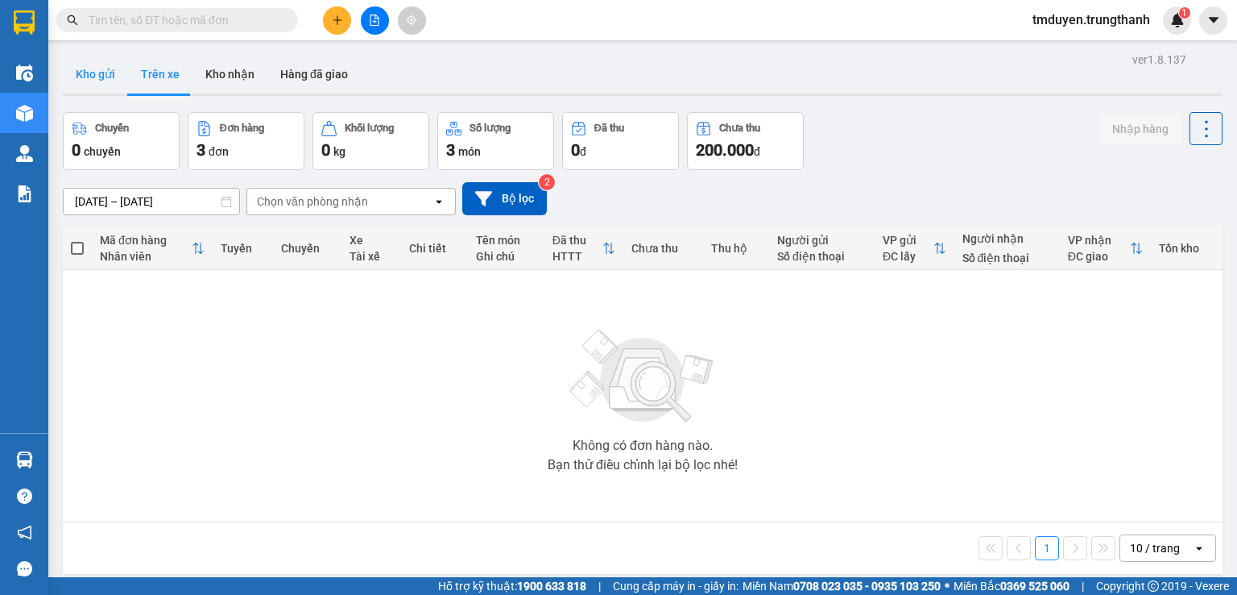
click at [93, 77] on button "Kho gửi" at bounding box center [95, 74] width 65 height 39
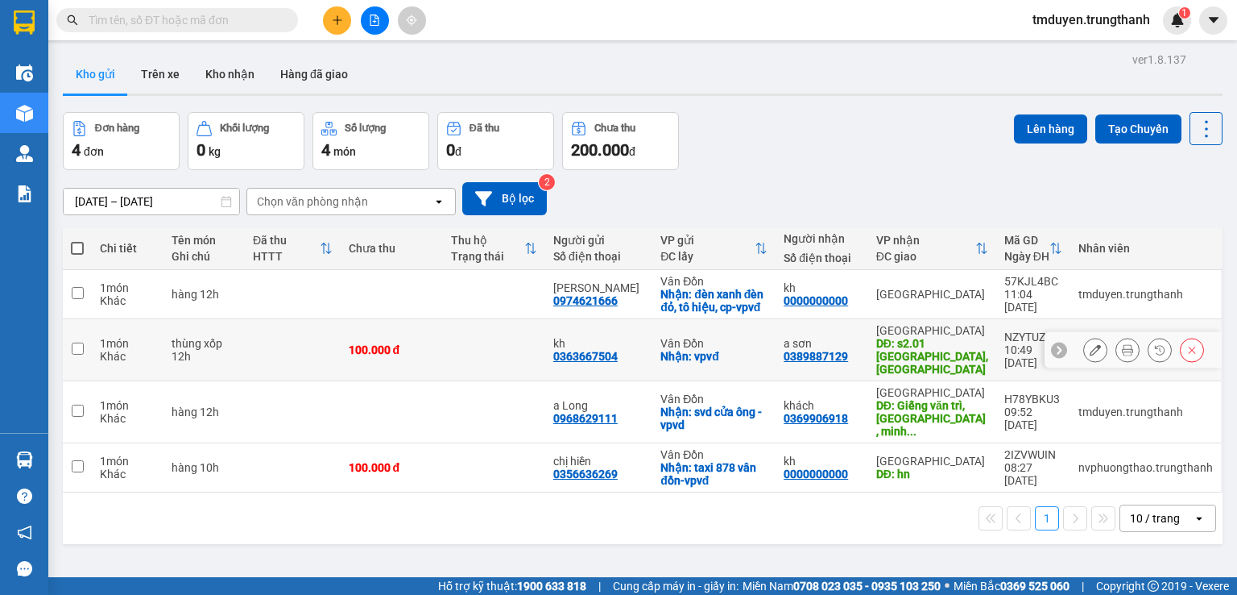
scroll to position [74, 0]
